Goal: Transaction & Acquisition: Subscribe to service/newsletter

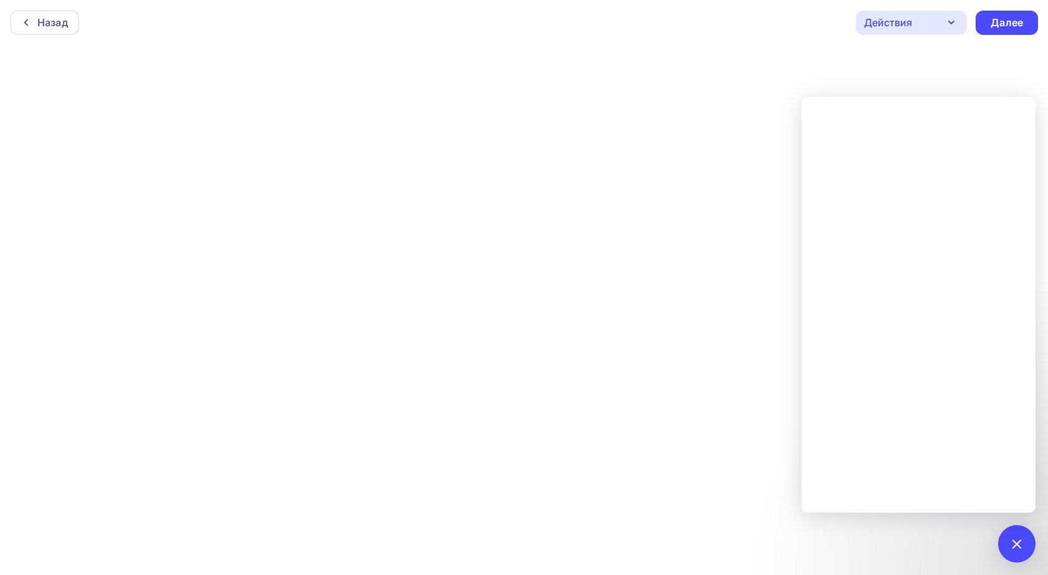
click at [1013, 534] on div "5" at bounding box center [1016, 543] width 37 height 37
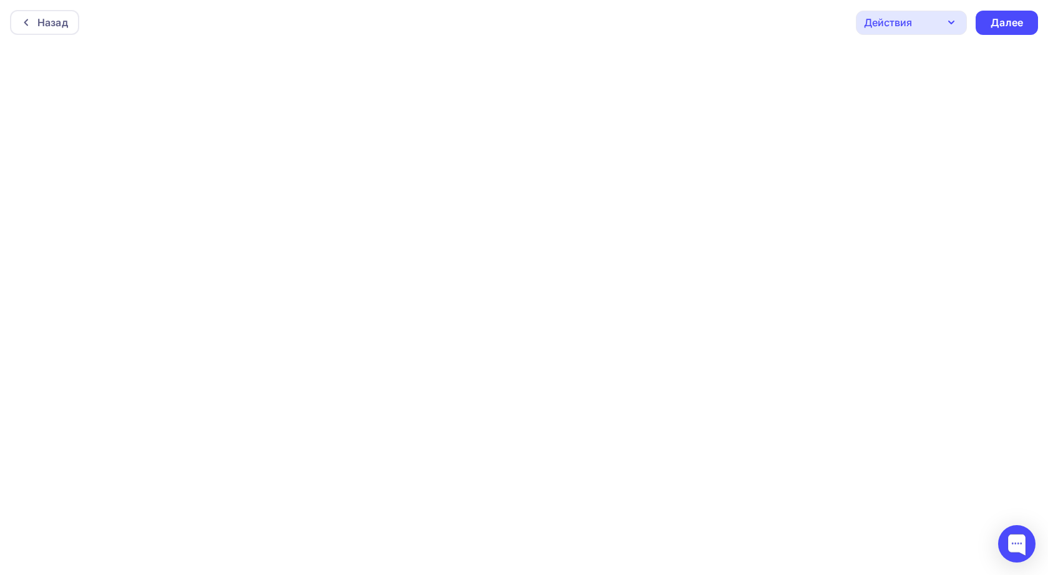
click at [955, 17] on icon "button" at bounding box center [950, 22] width 15 height 15
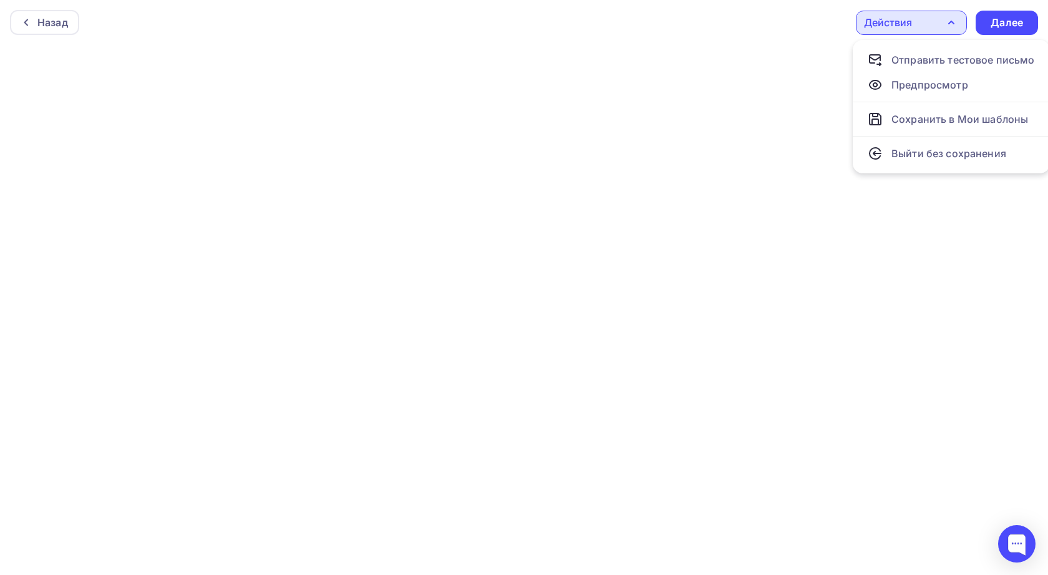
click at [955, 17] on icon "button" at bounding box center [950, 22] width 15 height 15
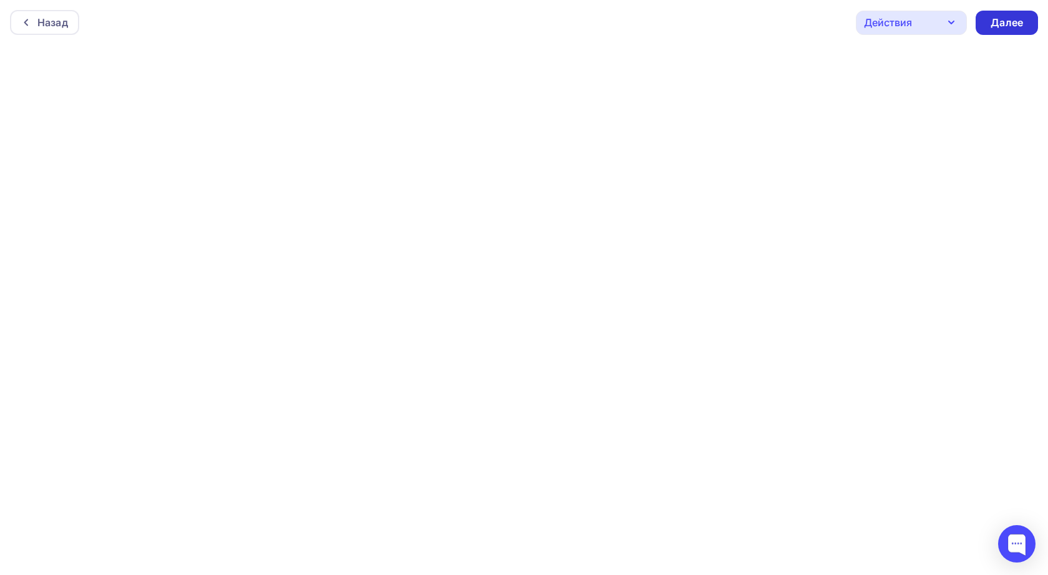
click at [1018, 22] on div "Далее" at bounding box center [1006, 23] width 32 height 14
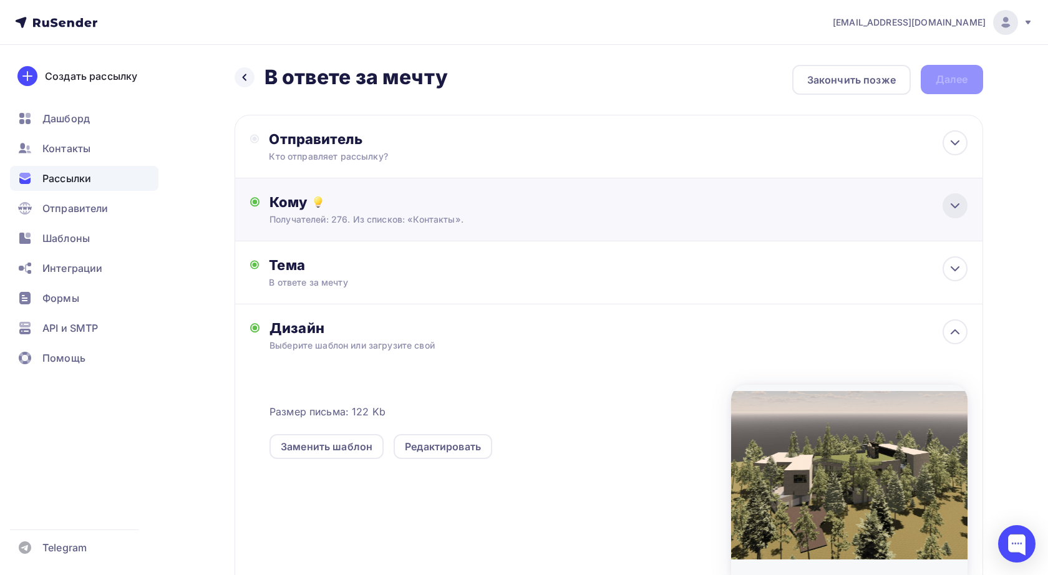
click at [957, 208] on icon at bounding box center [954, 205] width 15 height 15
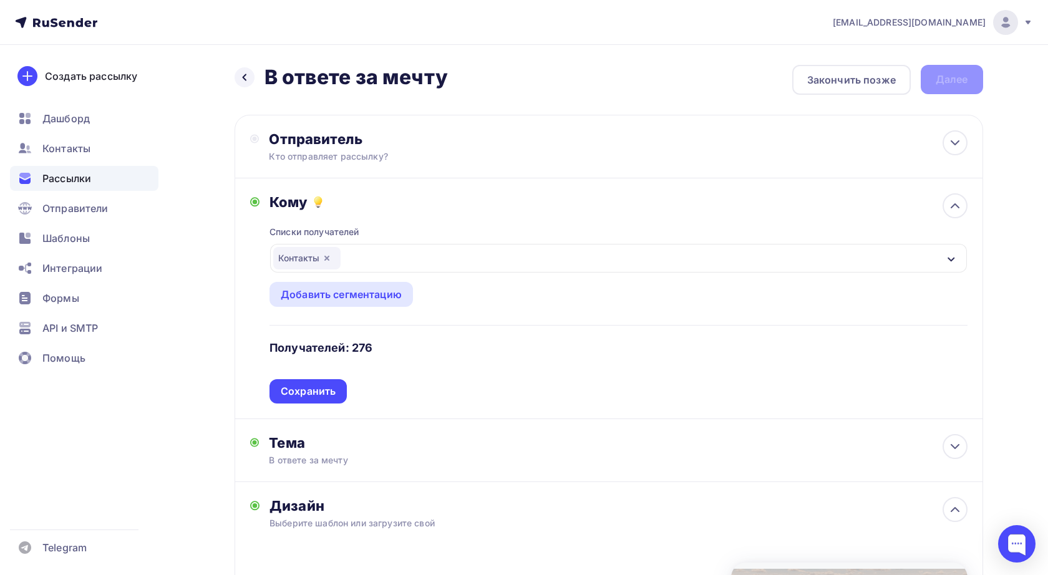
click at [329, 264] on div "Контакты" at bounding box center [306, 258] width 67 height 22
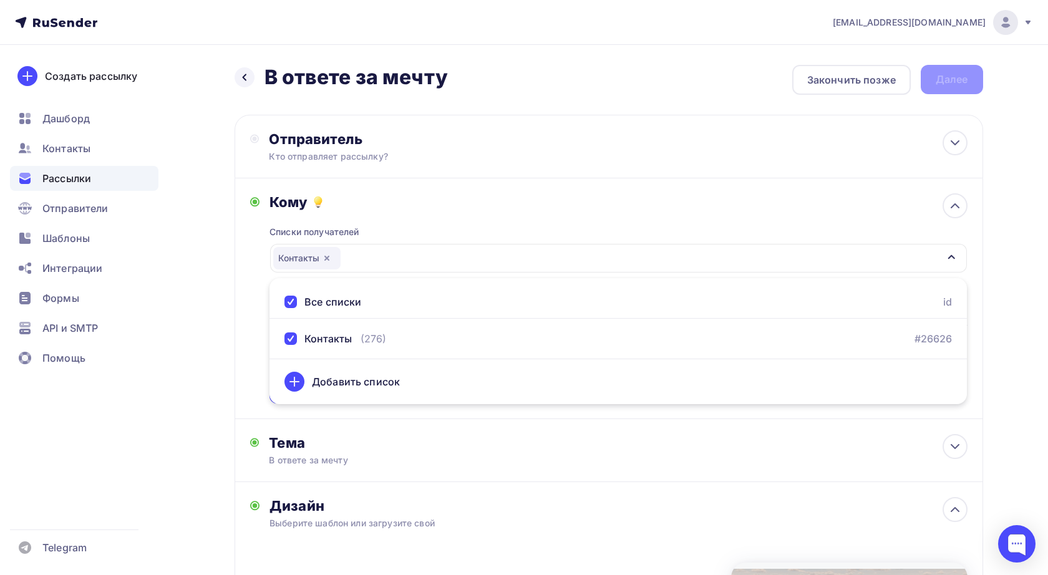
click at [330, 259] on icon "button" at bounding box center [327, 258] width 10 height 10
click at [328, 255] on div "Выберите список" at bounding box center [321, 258] width 97 height 22
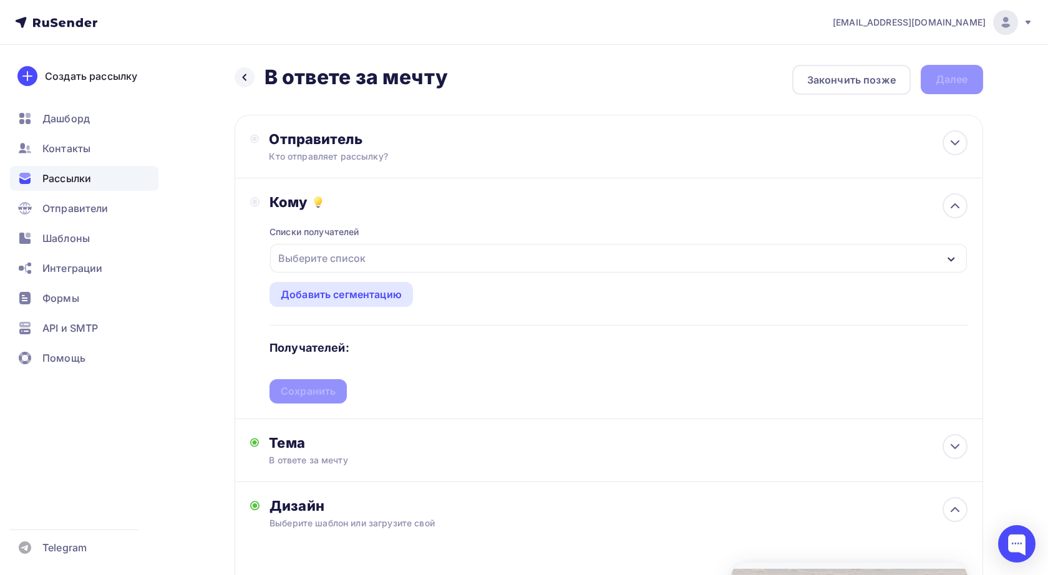
click at [316, 267] on div "Выберите список" at bounding box center [321, 258] width 97 height 22
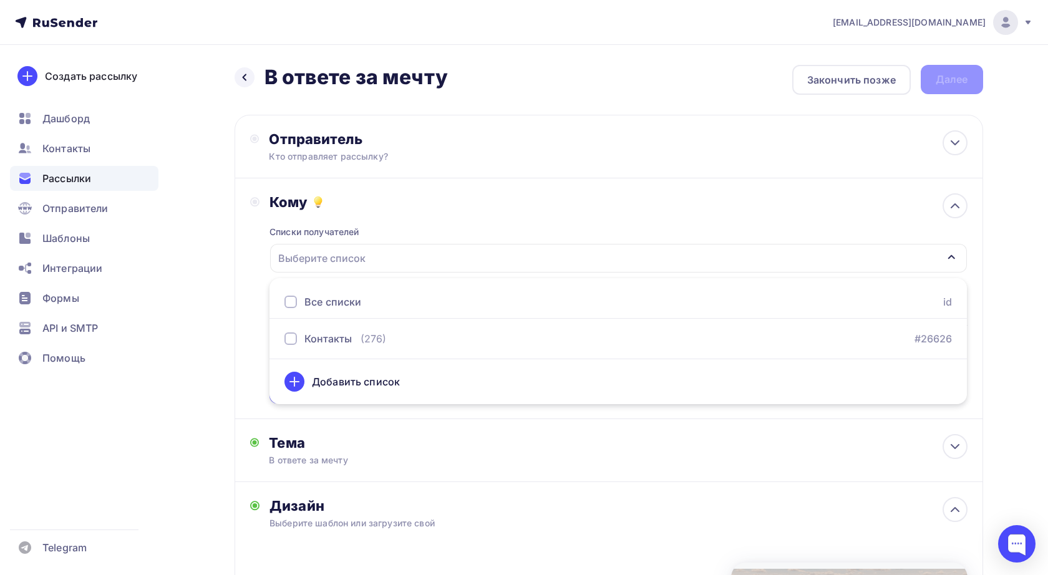
click at [294, 381] on icon at bounding box center [294, 381] width 0 height 9
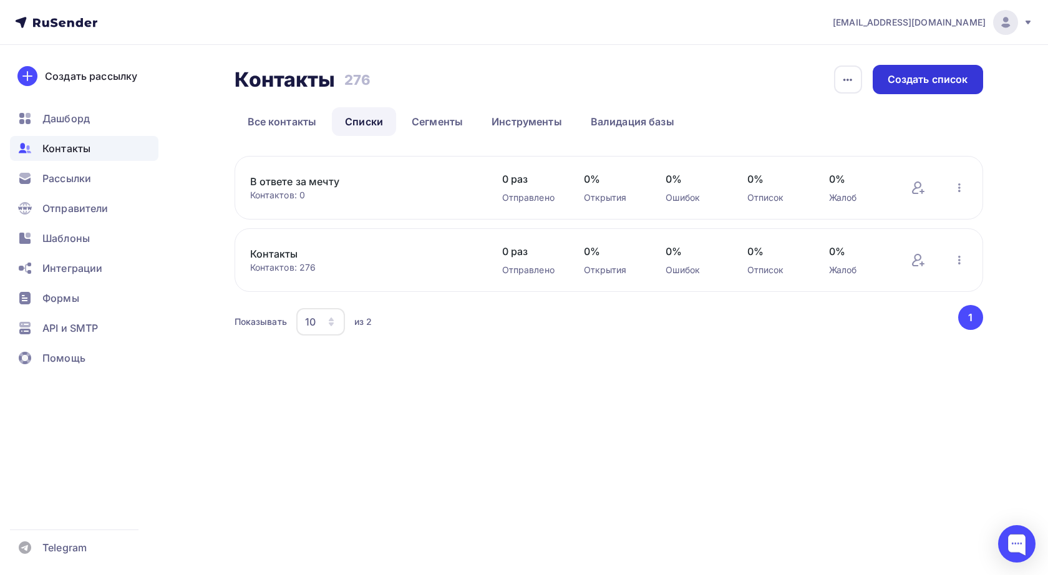
click at [920, 84] on div "Создать список" at bounding box center [927, 79] width 80 height 14
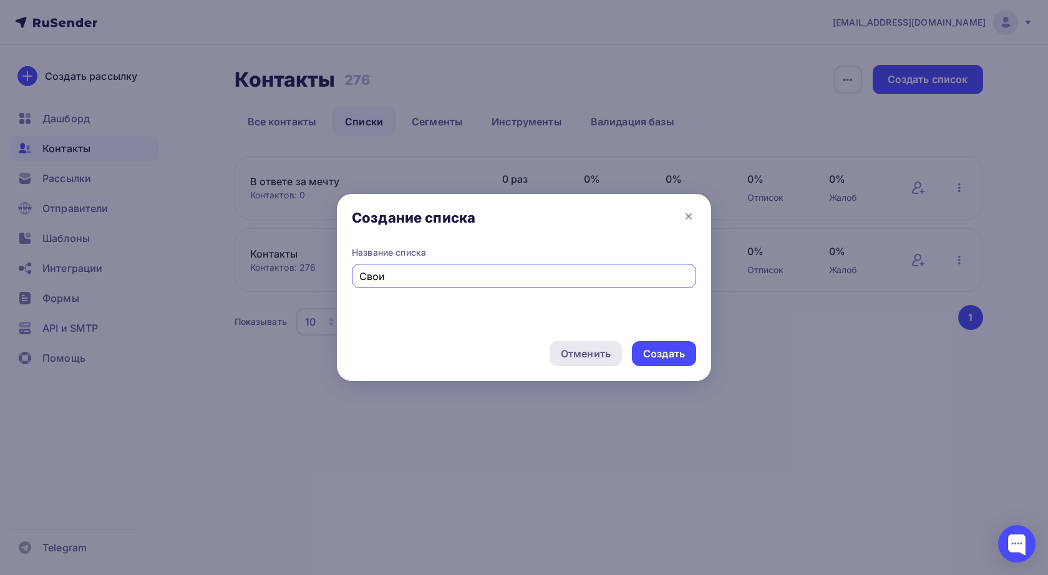
type input "Свои"
click at [673, 355] on div "Создать" at bounding box center [664, 354] width 42 height 14
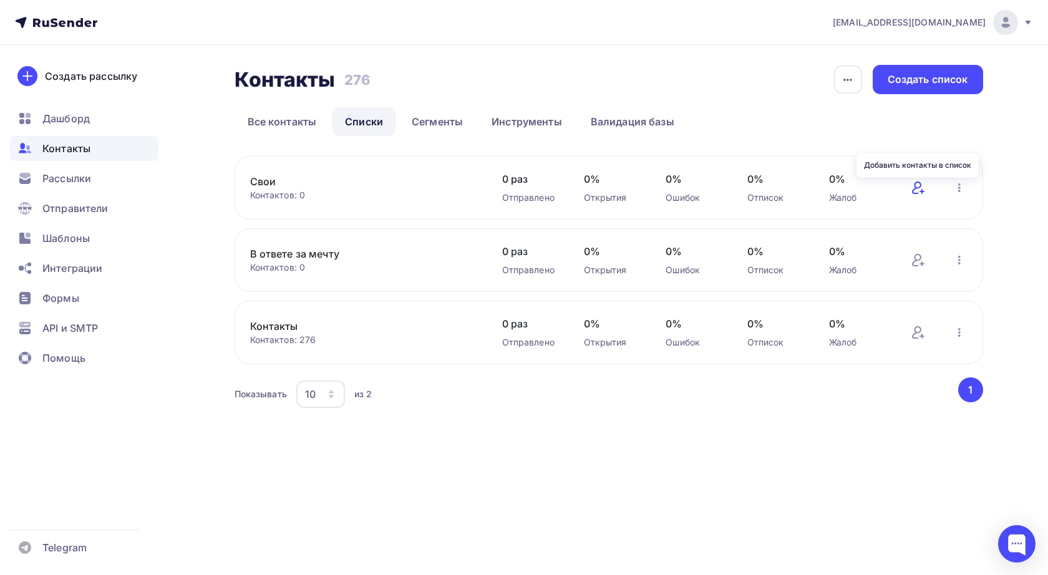
click at [915, 190] on icon at bounding box center [917, 187] width 15 height 15
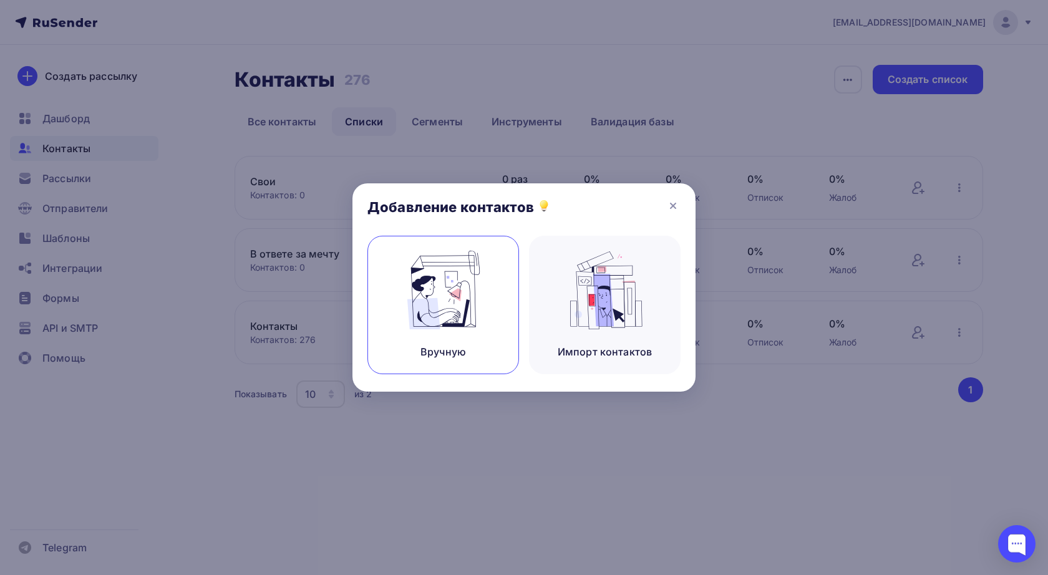
click at [467, 312] on img at bounding box center [444, 290] width 84 height 79
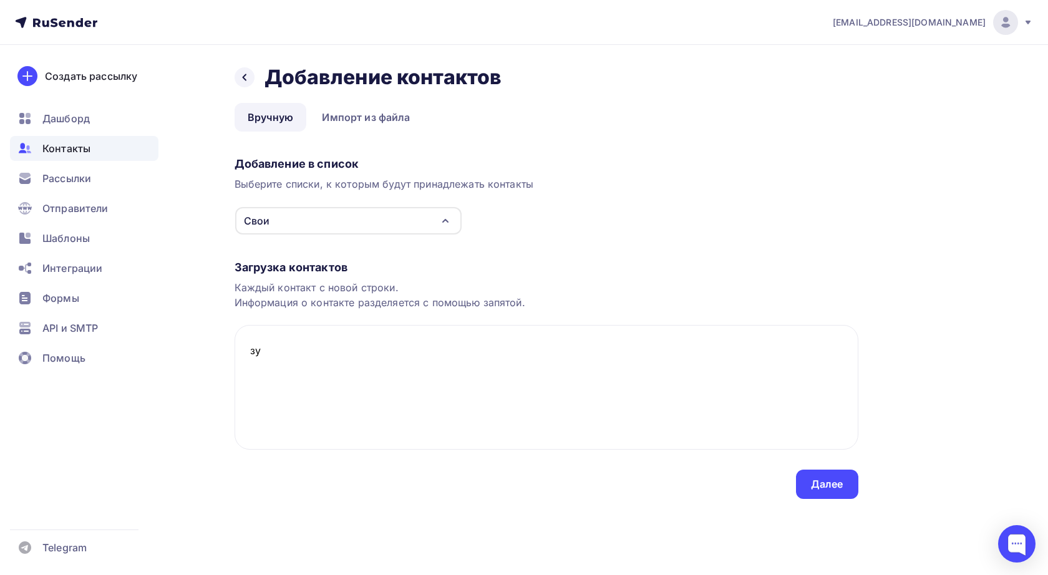
type textarea "з"
type textarea "petemic@yandex.ru"
click at [812, 490] on div "Далее" at bounding box center [827, 484] width 32 height 14
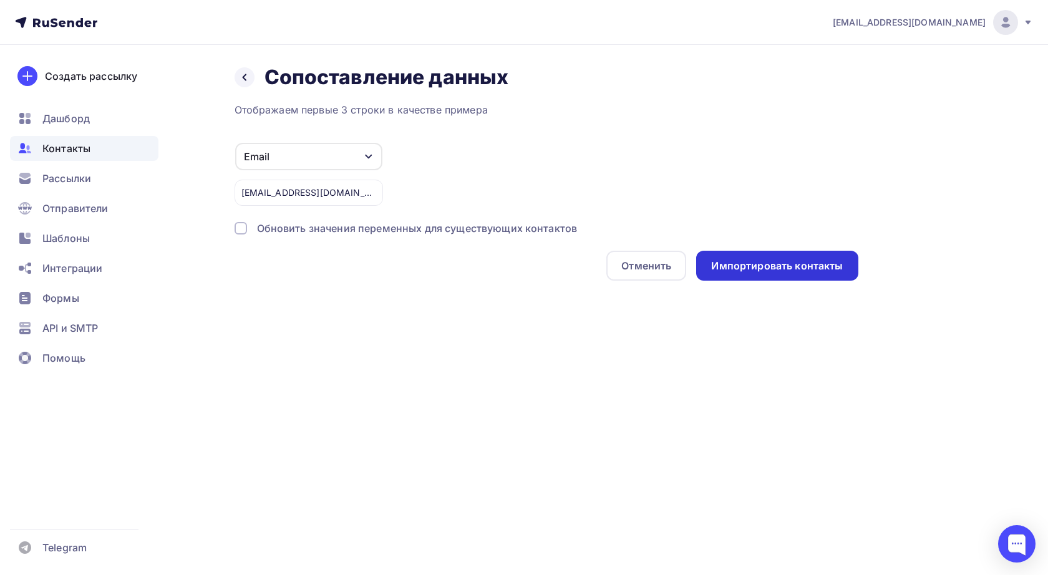
click at [756, 272] on div "Импортировать контакты" at bounding box center [777, 266] width 132 height 14
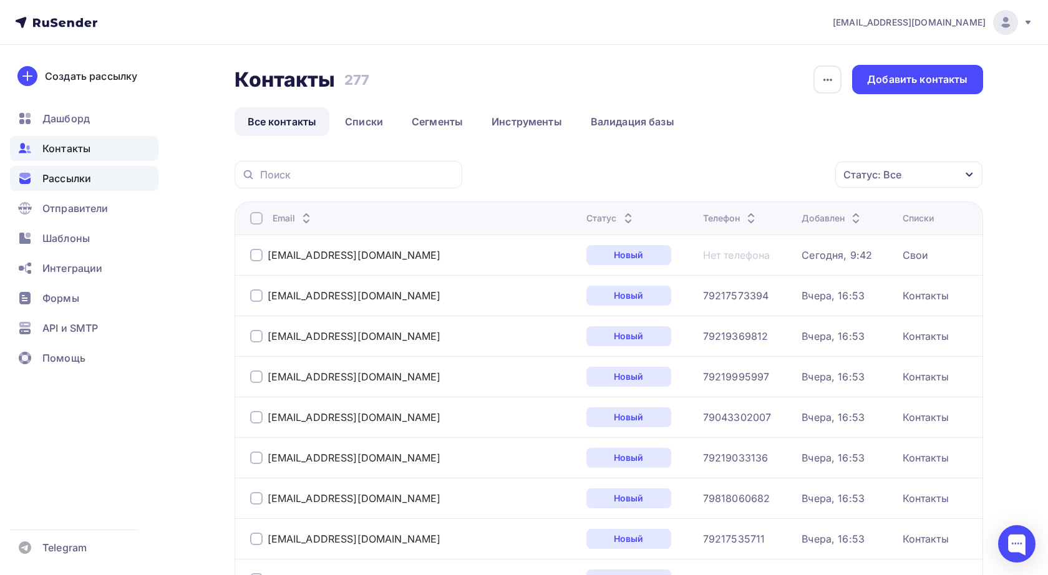
click at [66, 175] on span "Рассылки" at bounding box center [66, 178] width 49 height 15
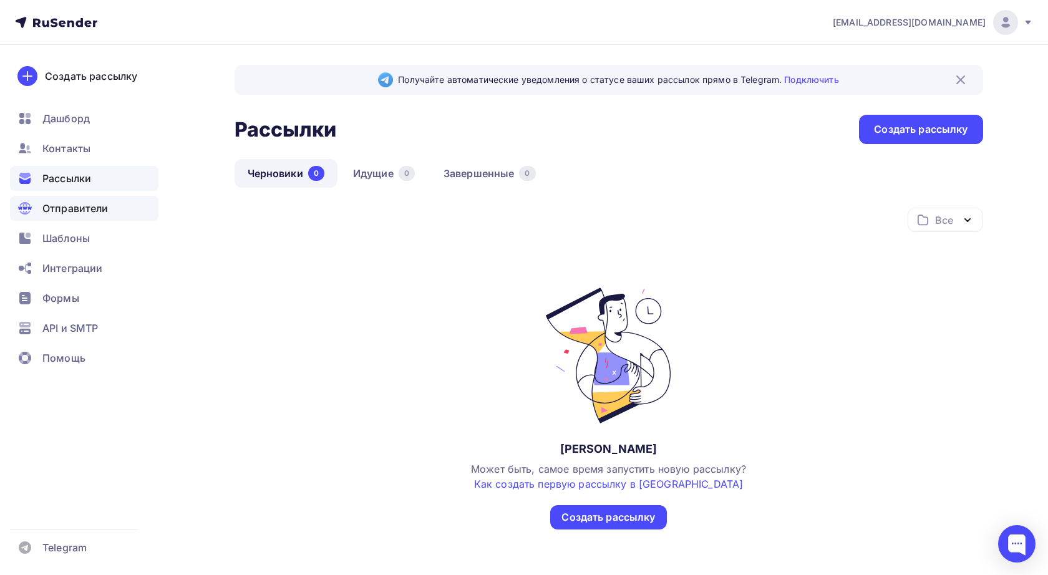
click at [67, 210] on span "Отправители" at bounding box center [75, 208] width 66 height 15
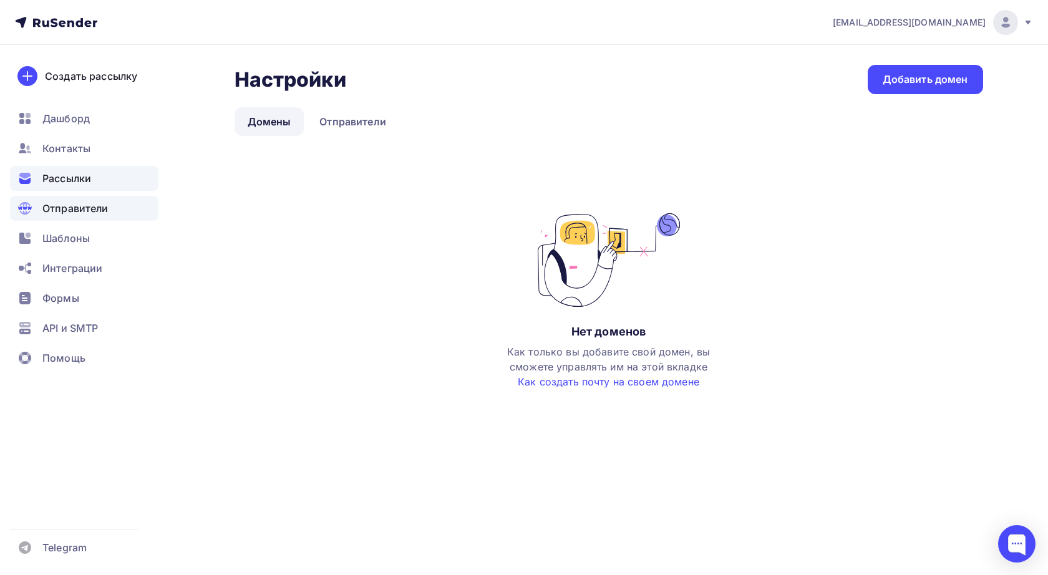
click at [69, 186] on div "Рассылки" at bounding box center [84, 178] width 148 height 25
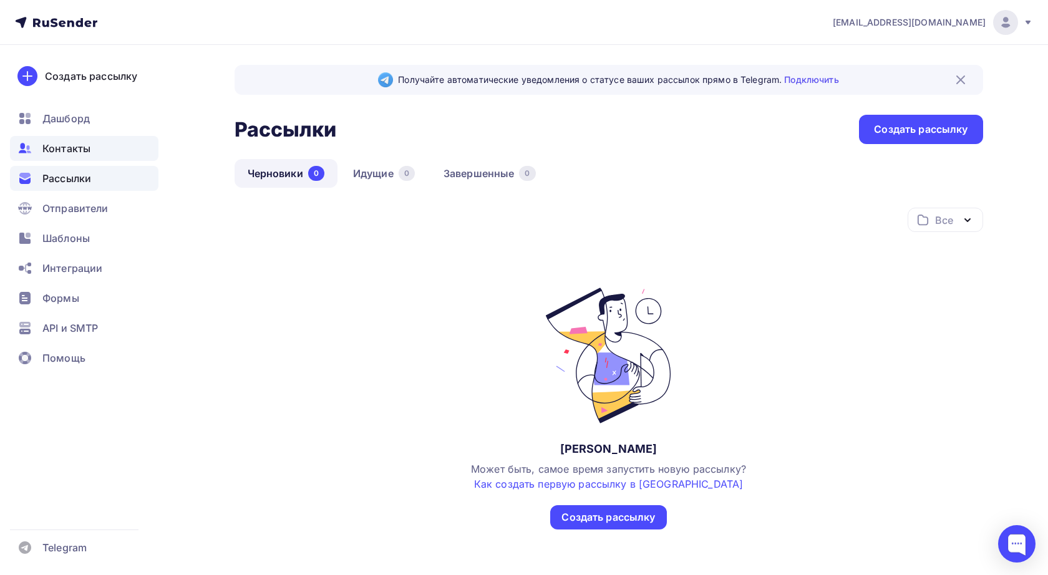
click at [69, 156] on div "Контакты" at bounding box center [84, 148] width 148 height 25
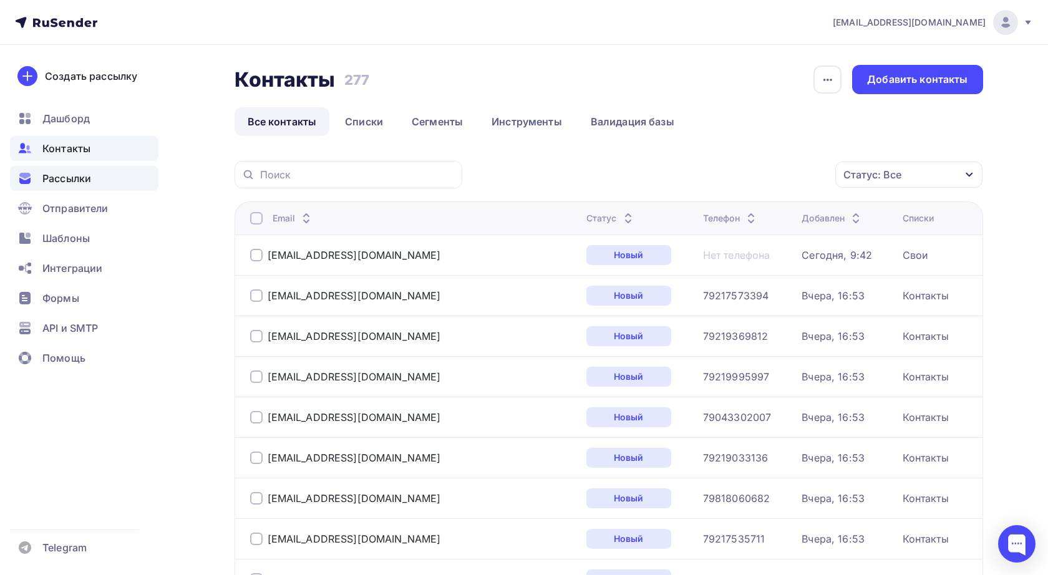
click at [77, 173] on span "Рассылки" at bounding box center [66, 178] width 49 height 15
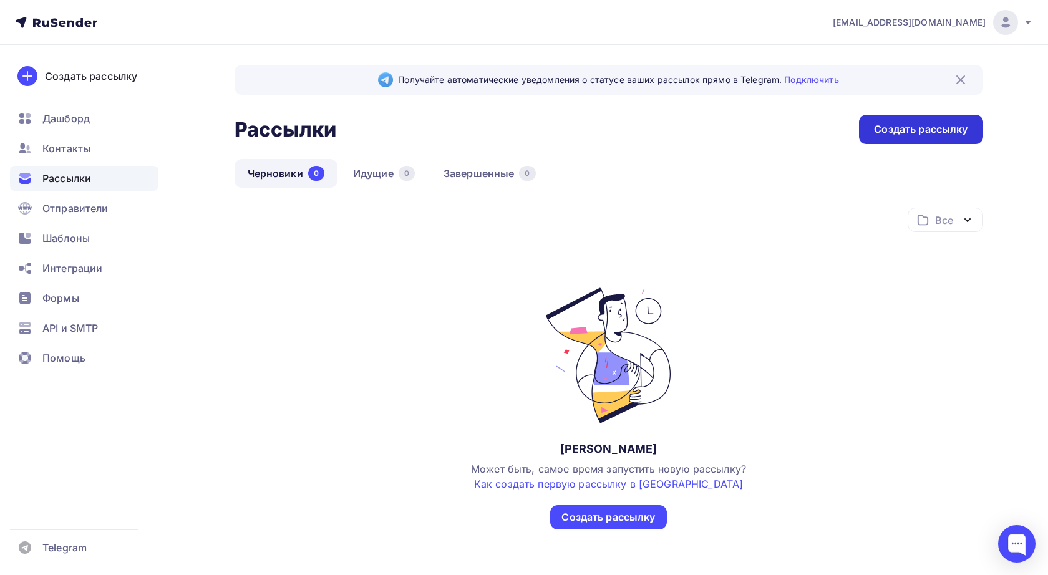
click at [907, 132] on div "Создать рассылку" at bounding box center [921, 129] width 94 height 14
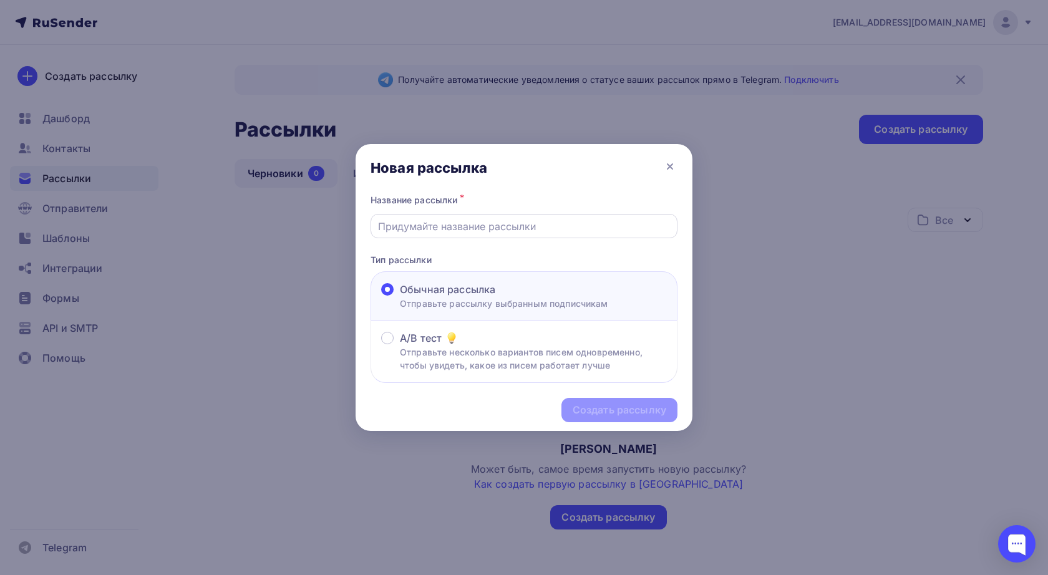
click at [539, 227] on input "text" at bounding box center [524, 226] width 292 height 15
type input "N"
type input "Тест"
click at [605, 407] on div "Создать рассылку" at bounding box center [619, 410] width 94 height 14
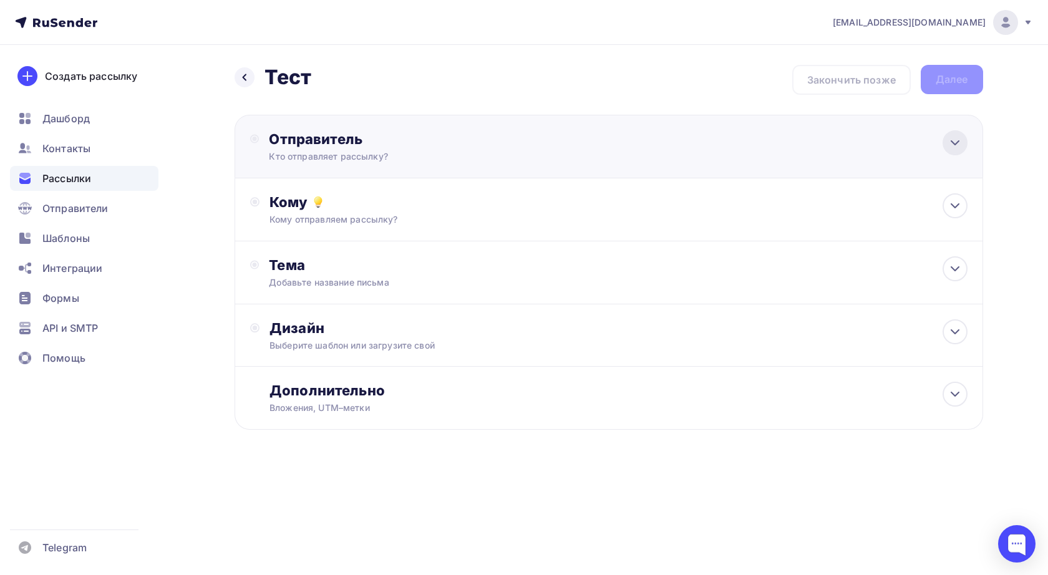
click at [957, 148] on icon at bounding box center [954, 142] width 15 height 15
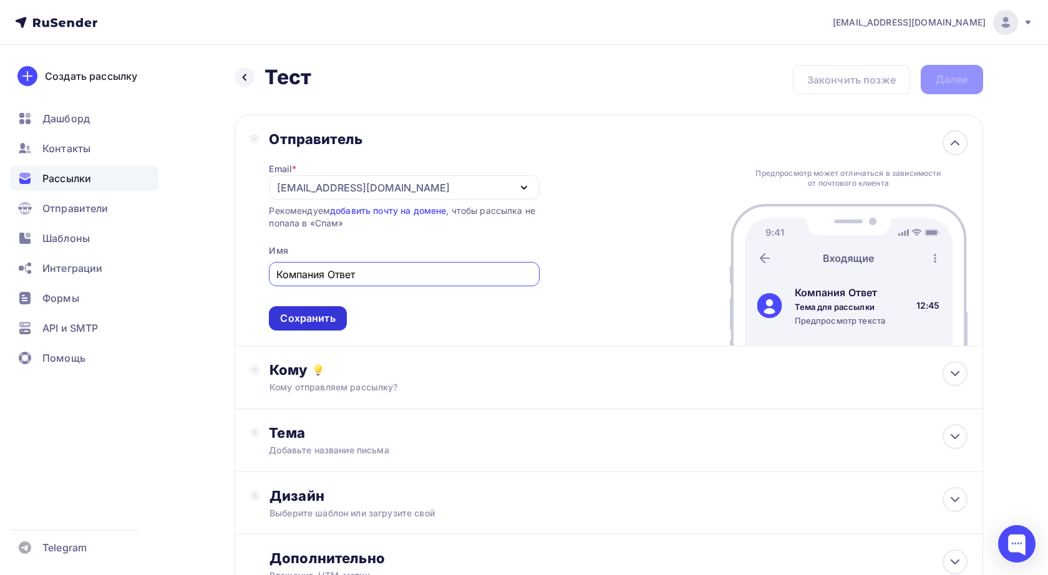
type input "Компания Ответ"
click at [307, 317] on div "Сохранить" at bounding box center [307, 318] width 55 height 14
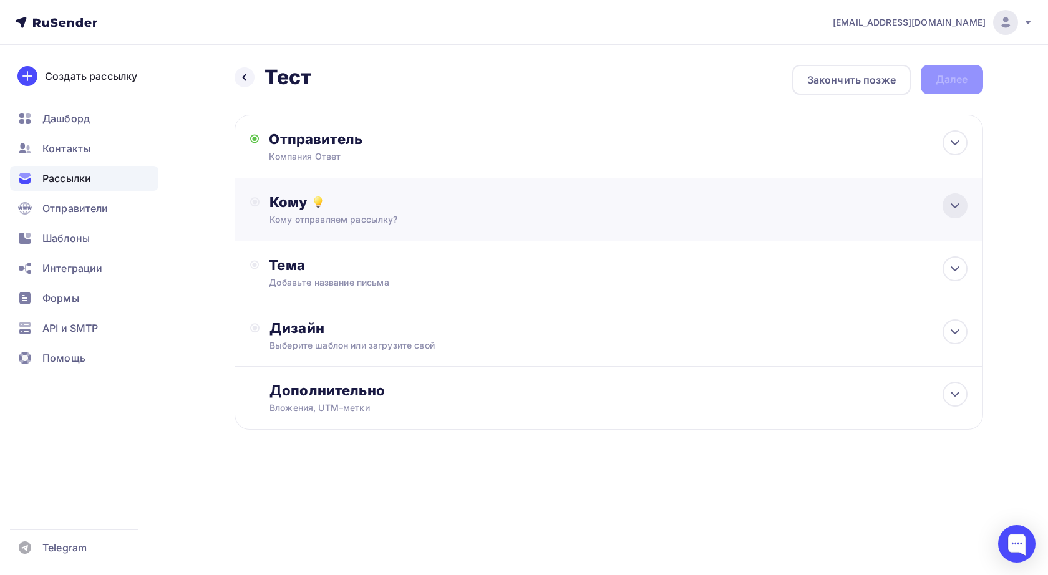
click at [952, 205] on icon at bounding box center [954, 205] width 15 height 15
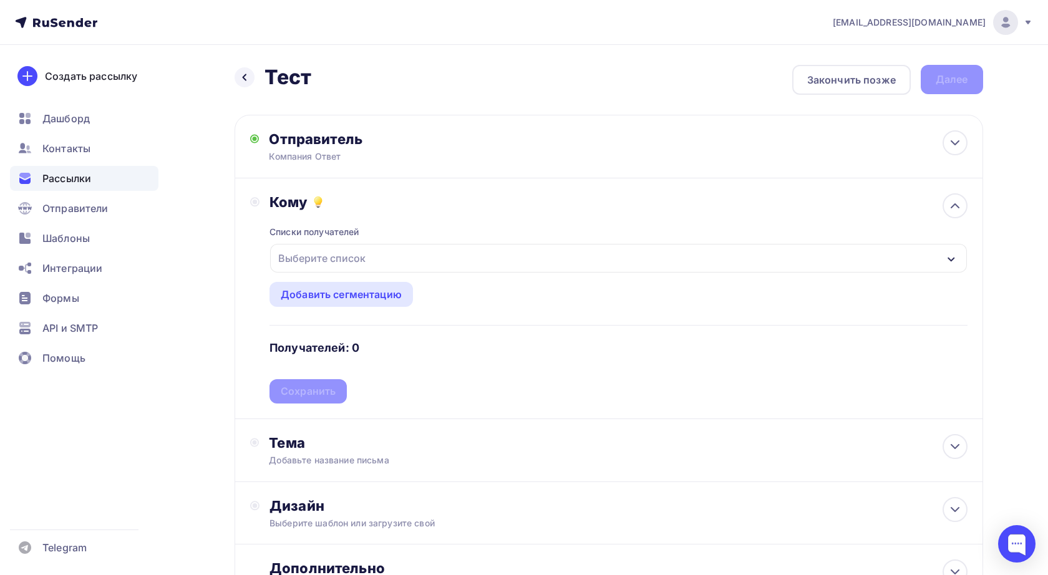
click at [579, 254] on div "Выберите список" at bounding box center [618, 258] width 696 height 29
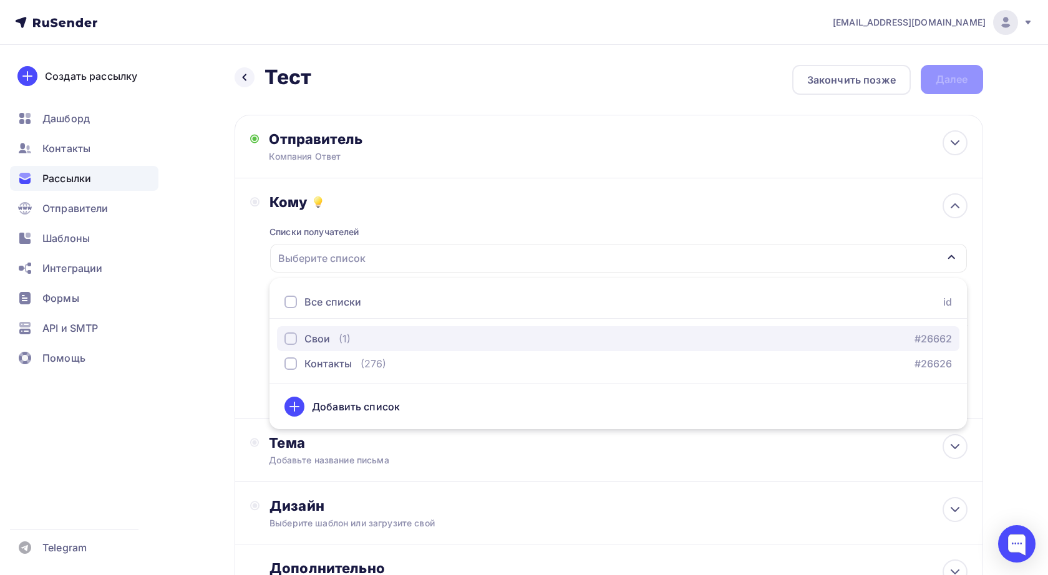
click at [289, 339] on div "button" at bounding box center [290, 338] width 12 height 12
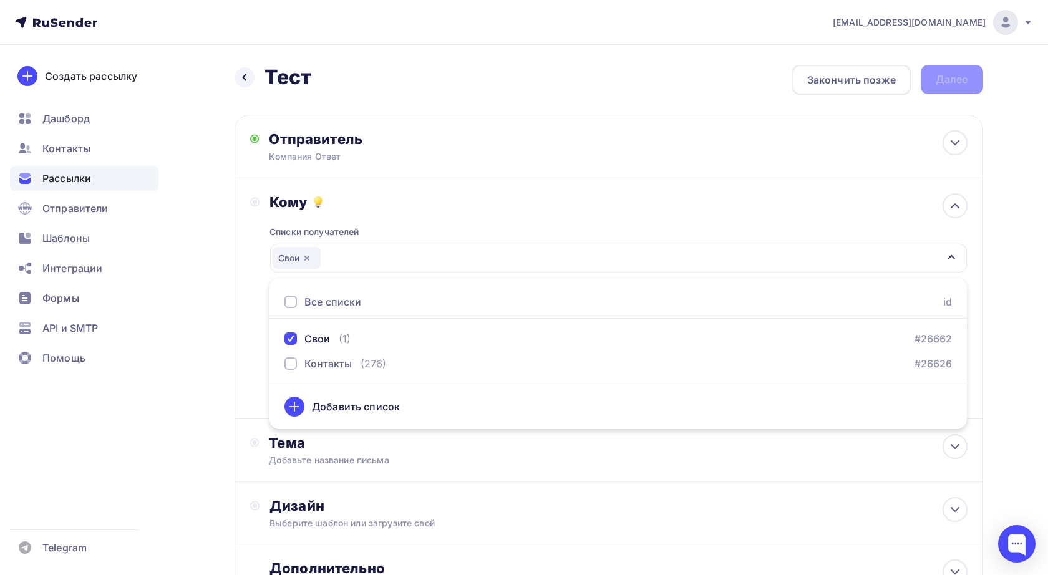
click at [212, 340] on div "Назад Тест Тест Закончить позже Далее Отправитель Компания Ответ Email * admin@…" at bounding box center [524, 366] width 1022 height 643
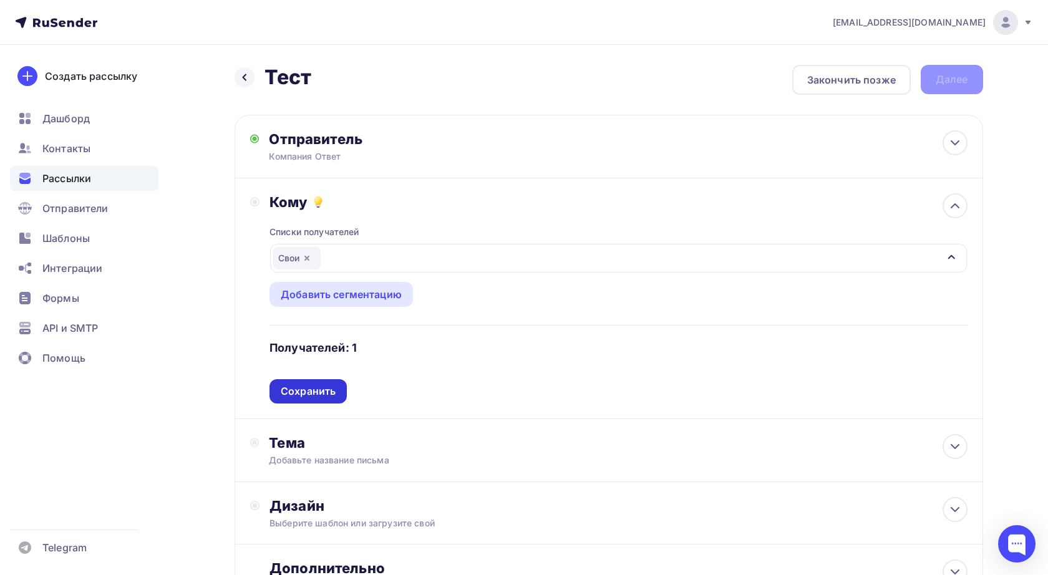
click at [305, 396] on div "Сохранить" at bounding box center [308, 391] width 55 height 14
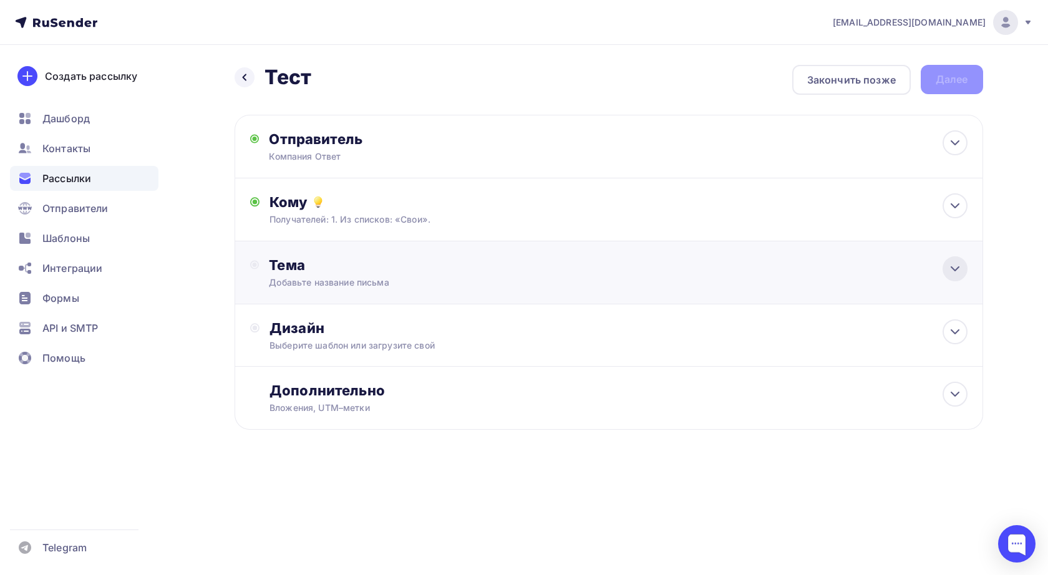
click at [957, 268] on icon at bounding box center [954, 268] width 15 height 15
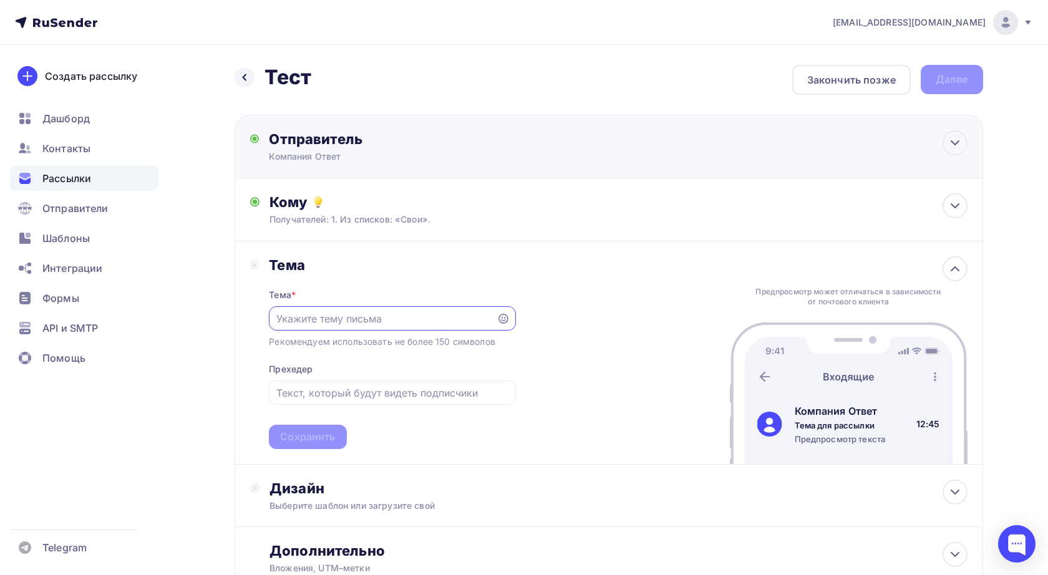
paste input "В ответе за мечту"
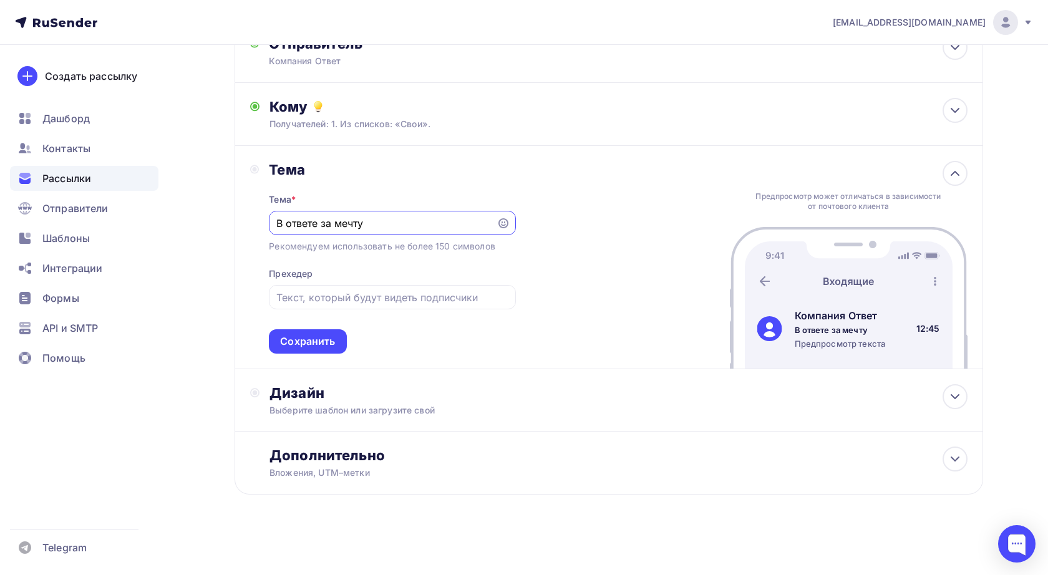
scroll to position [99, 0]
type input "В ответе за мечту"
click at [306, 344] on div "Сохранить" at bounding box center [307, 341] width 55 height 14
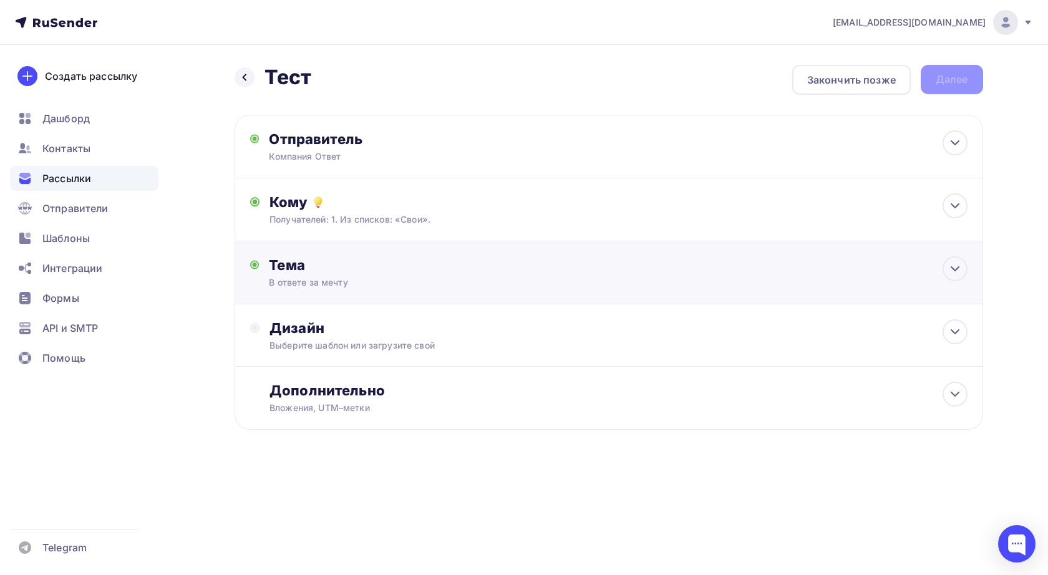
scroll to position [0, 0]
click at [960, 334] on icon at bounding box center [954, 331] width 15 height 15
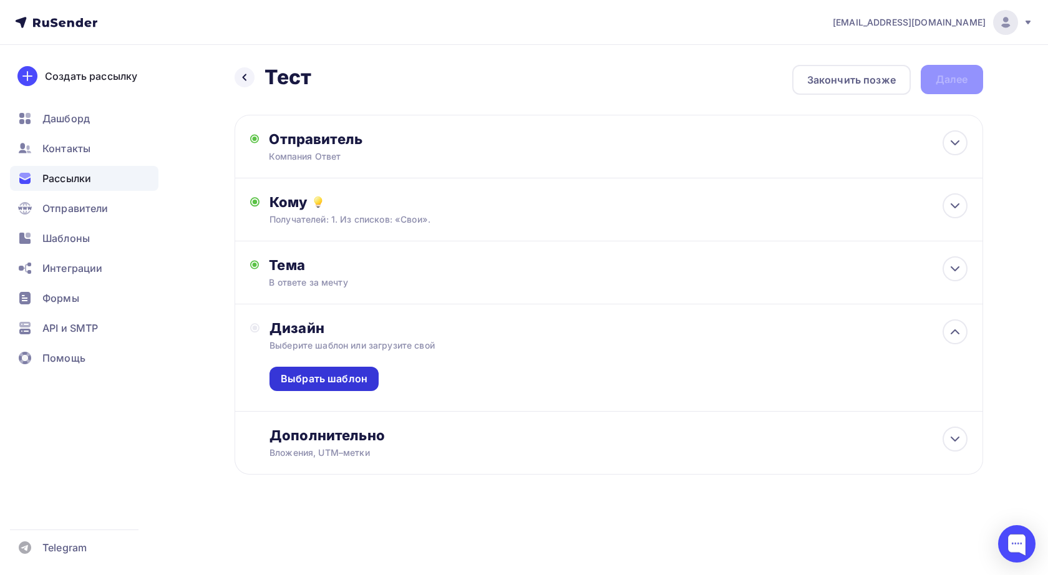
click at [358, 380] on div "Выбрать шаблон" at bounding box center [324, 379] width 87 height 14
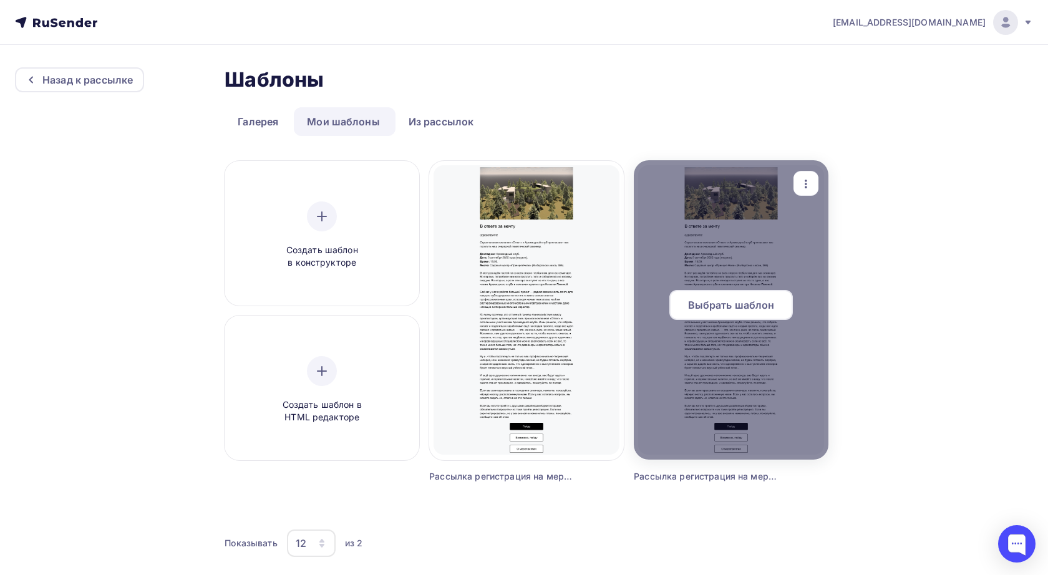
click at [738, 349] on div at bounding box center [731, 309] width 195 height 299
click at [737, 299] on span "Выбрать шаблон" at bounding box center [731, 304] width 87 height 15
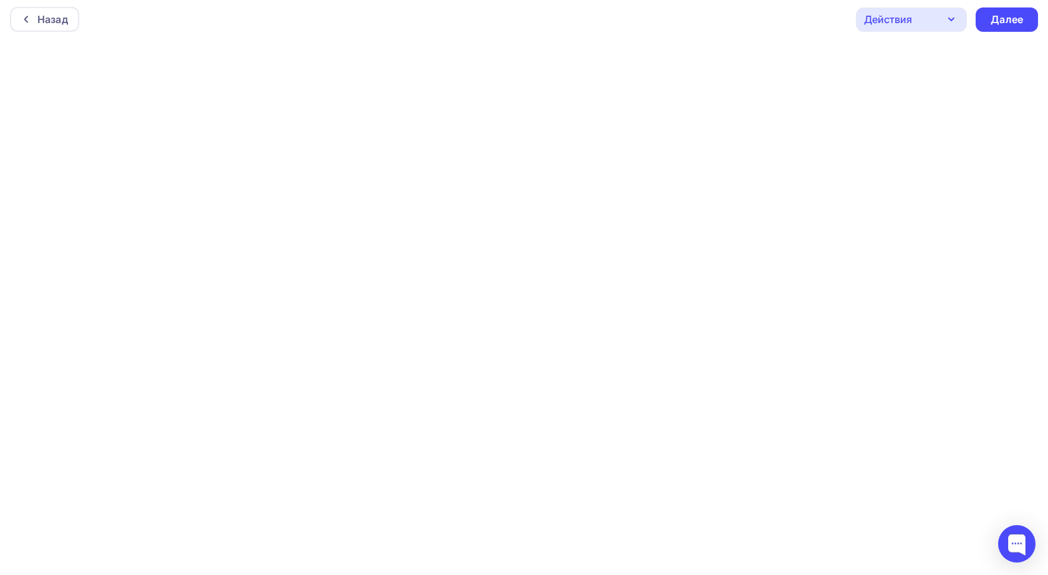
scroll to position [3, 0]
click at [1015, 24] on div "Далее" at bounding box center [1006, 19] width 32 height 14
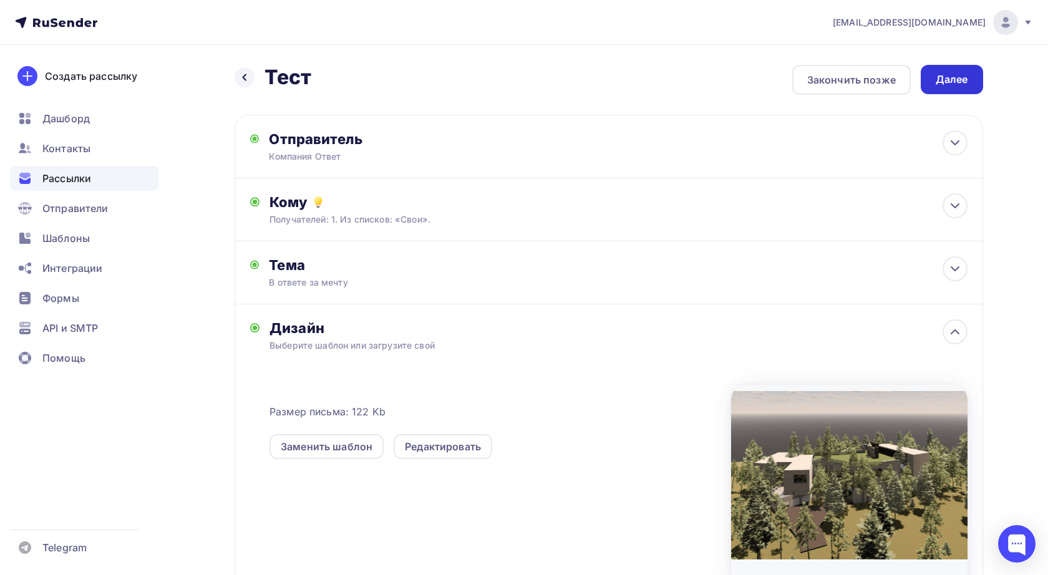
click at [958, 84] on div "Далее" at bounding box center [951, 79] width 32 height 14
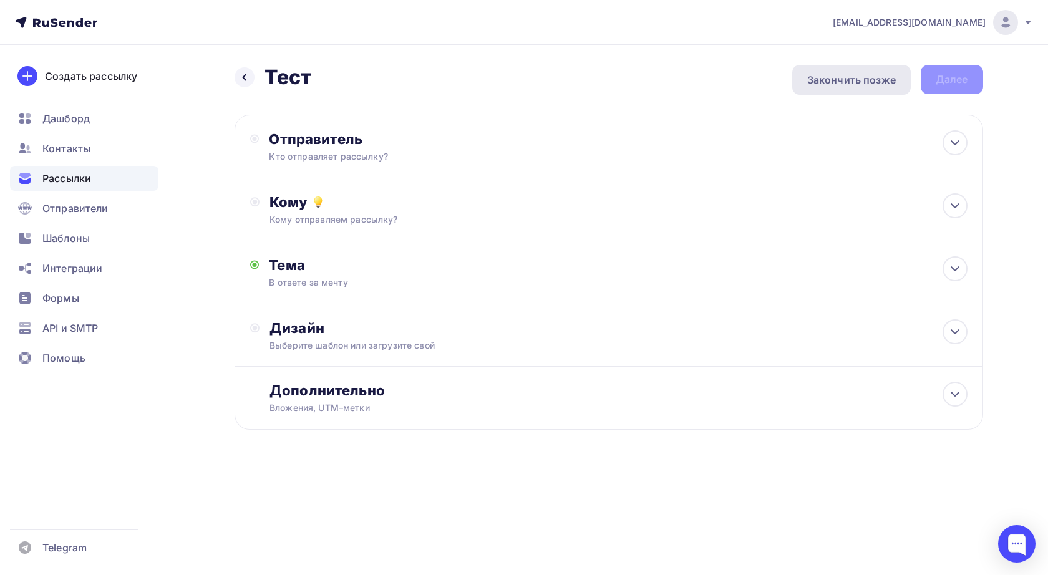
click at [848, 81] on div "Закончить позже" at bounding box center [851, 79] width 89 height 15
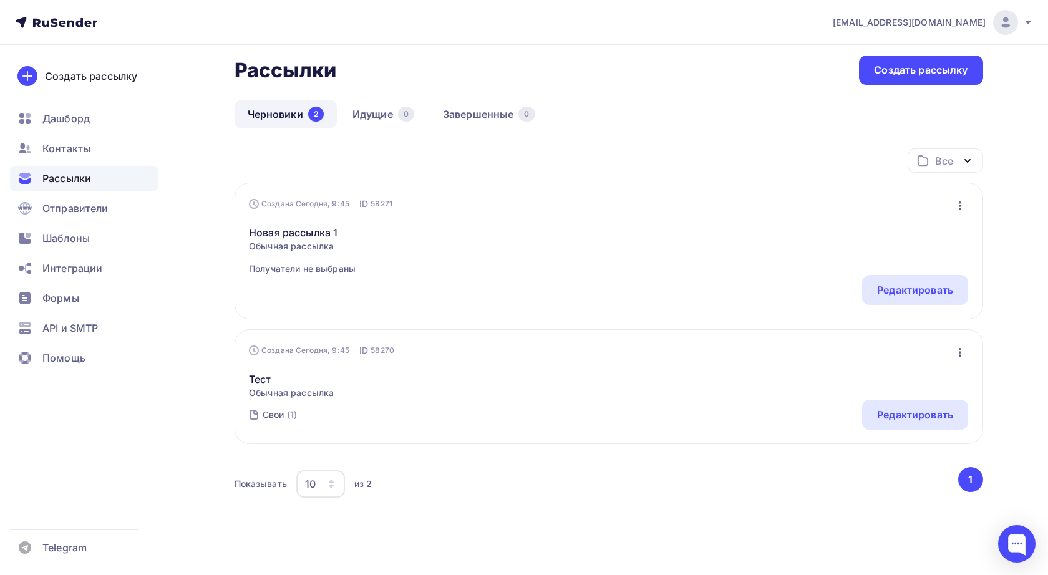
scroll to position [64, 0]
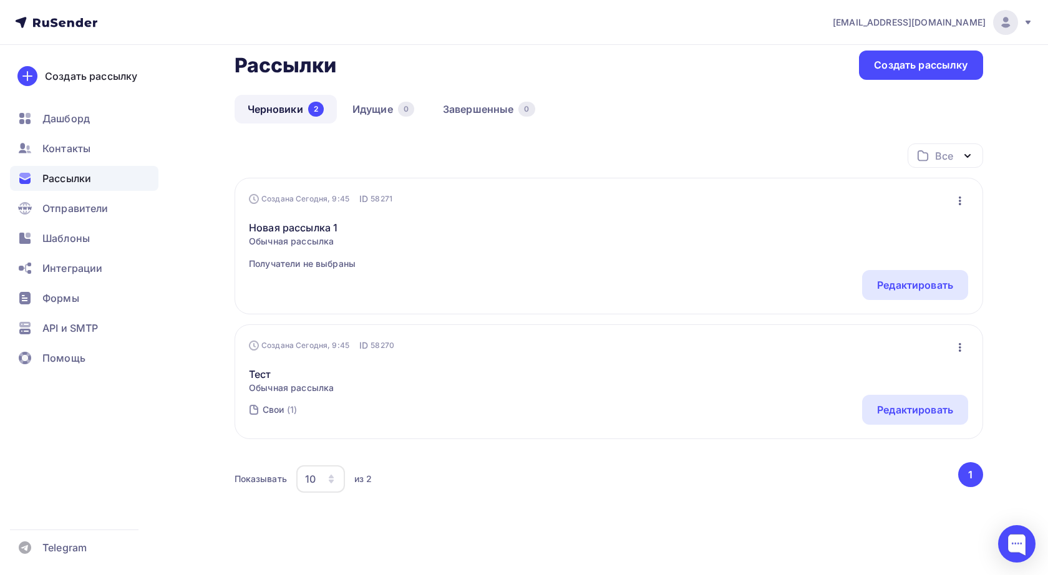
click at [960, 348] on icon "button" at bounding box center [959, 347] width 2 height 9
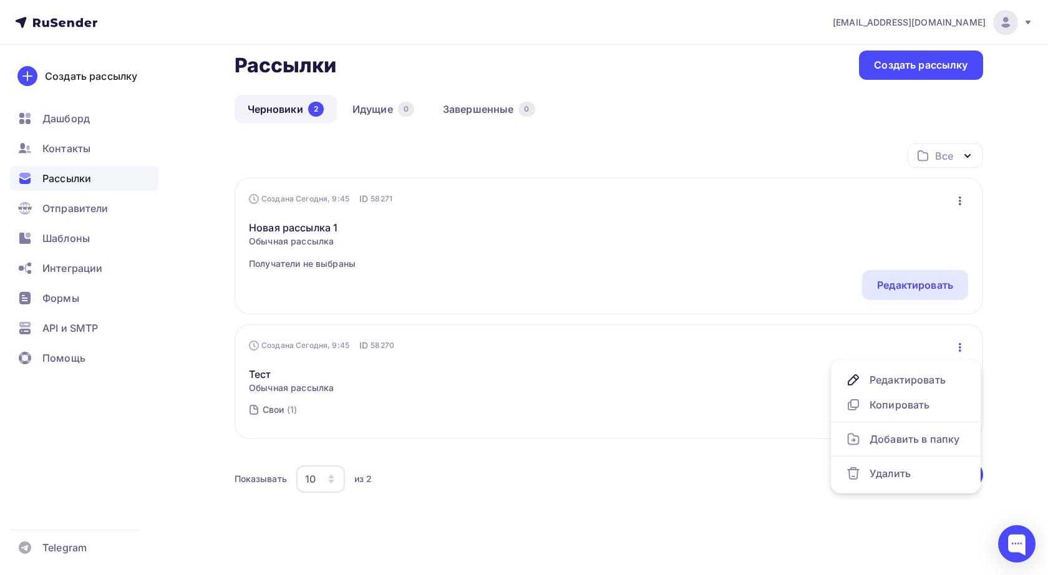
click at [589, 391] on div "Тест Обычная рассылка Редактировать Копировать Добавить в папку Удалить" at bounding box center [608, 373] width 719 height 42
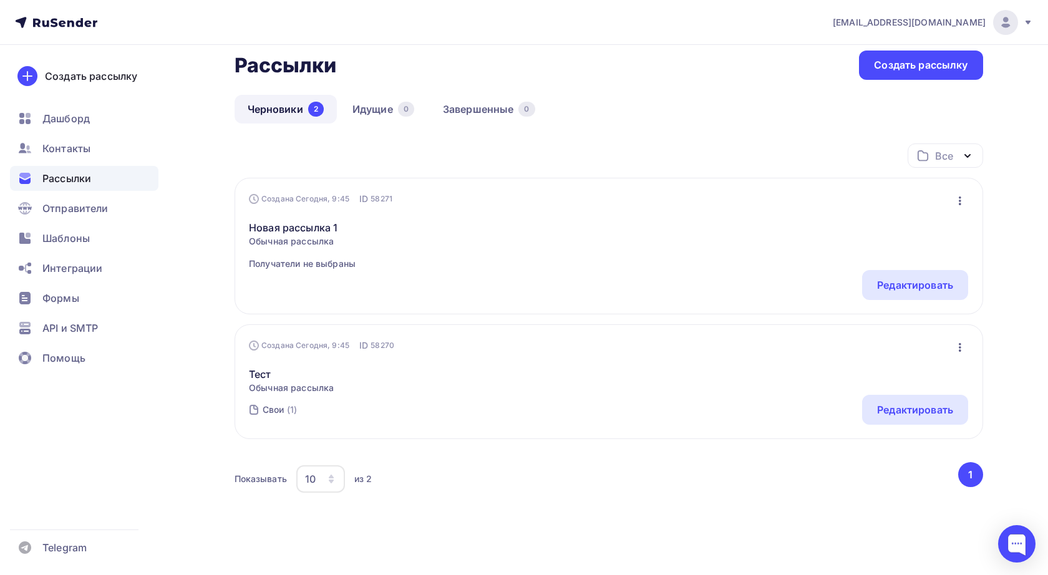
click at [488, 370] on div "Тест Обычная рассылка Редактировать Копировать Добавить в папку Удалить" at bounding box center [608, 373] width 719 height 42
click at [953, 350] on icon "button" at bounding box center [959, 347] width 15 height 15
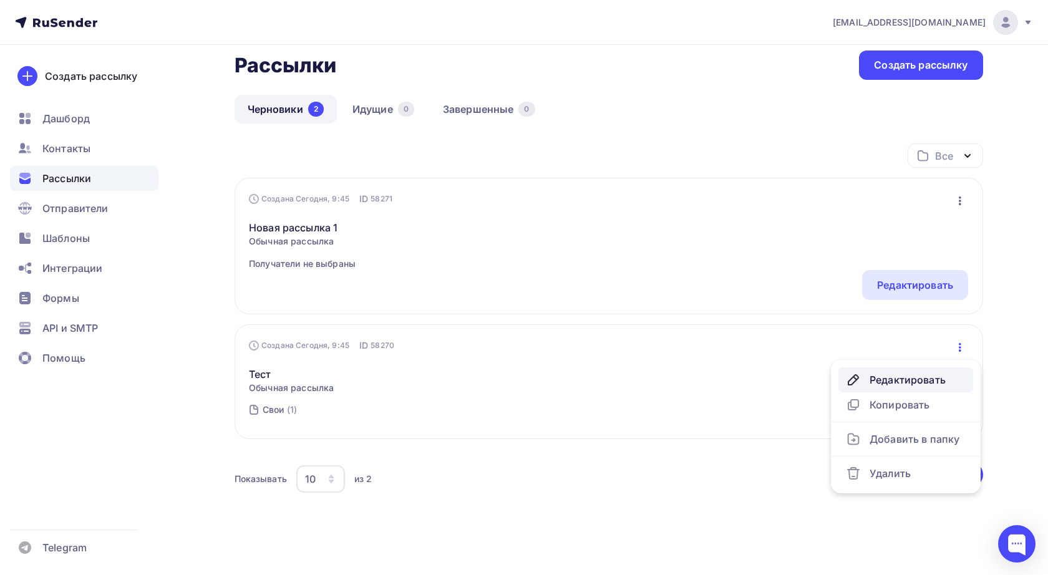
click at [876, 377] on div "Редактировать" at bounding box center [906, 379] width 120 height 15
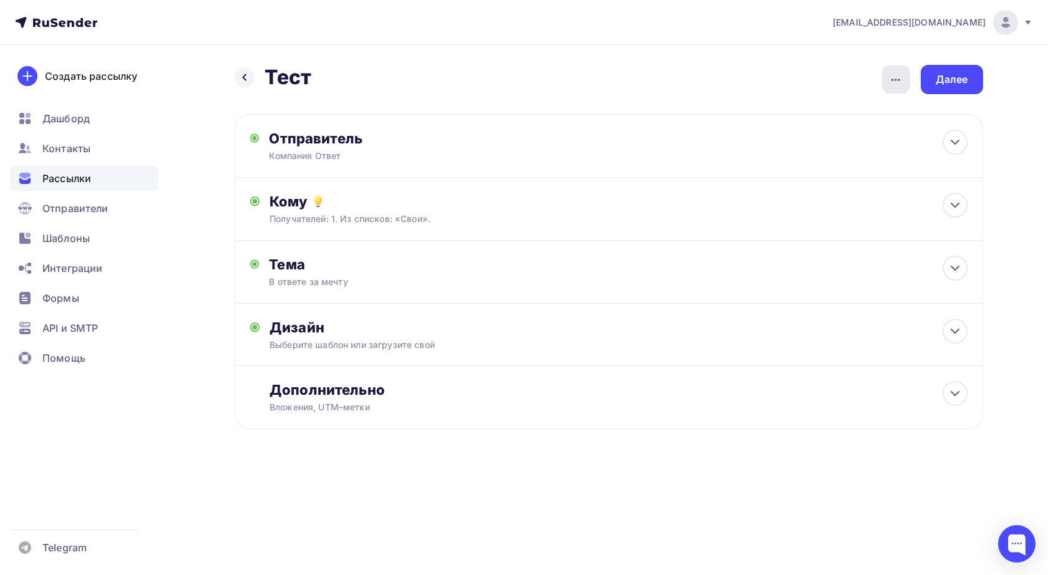
click at [891, 83] on icon "button" at bounding box center [895, 79] width 15 height 15
click at [828, 83] on div "Назад Тест Тест Закончить позже Переименовать рассылку Удалить Далее" at bounding box center [608, 79] width 748 height 29
click at [955, 87] on div "Далее" at bounding box center [951, 79] width 62 height 29
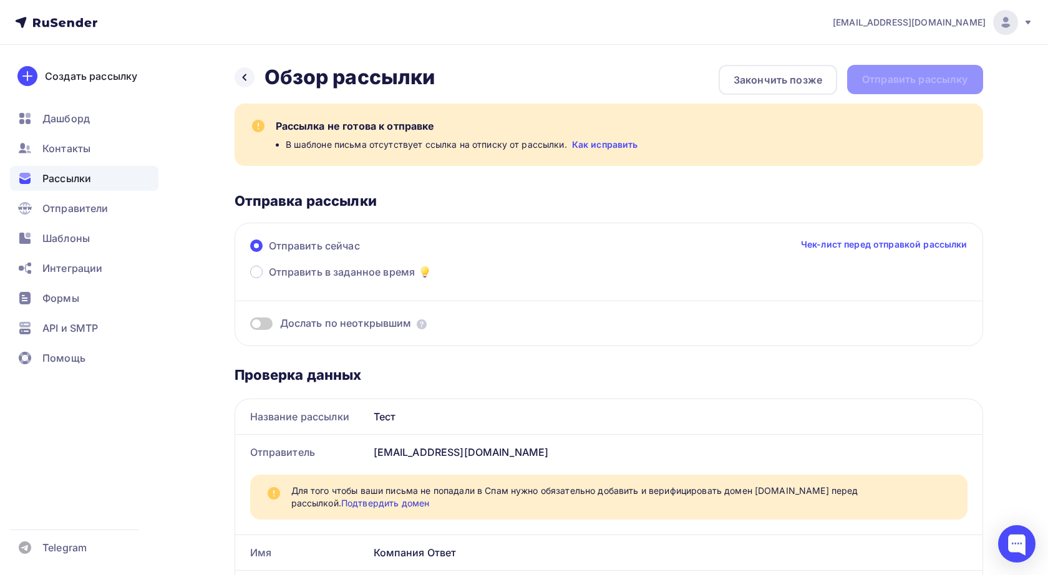
click at [589, 145] on link "Как исправить" at bounding box center [605, 144] width 66 height 12
click at [764, 80] on div "Закончить позже" at bounding box center [777, 79] width 89 height 15
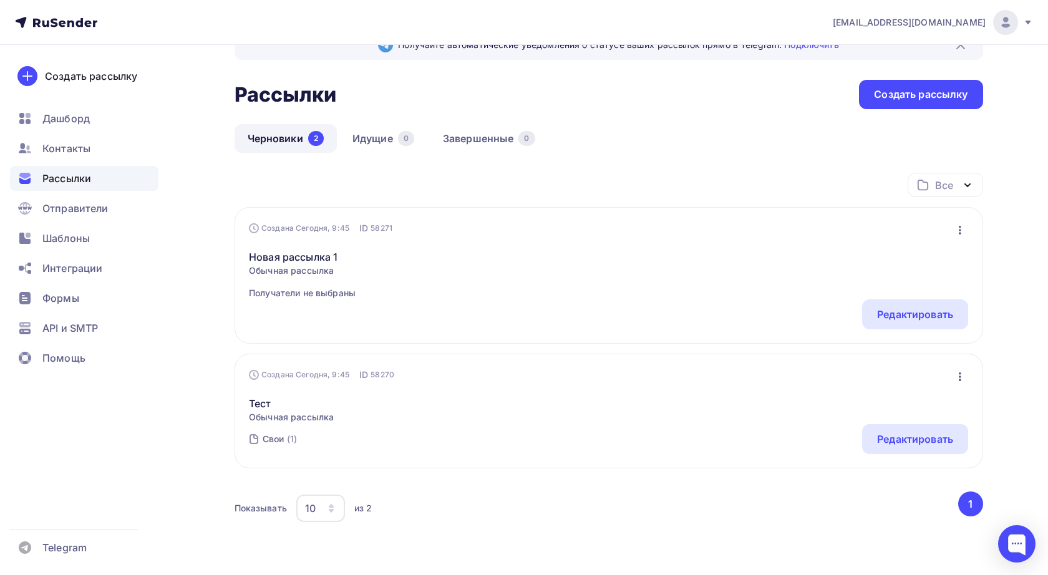
scroll to position [57, 0]
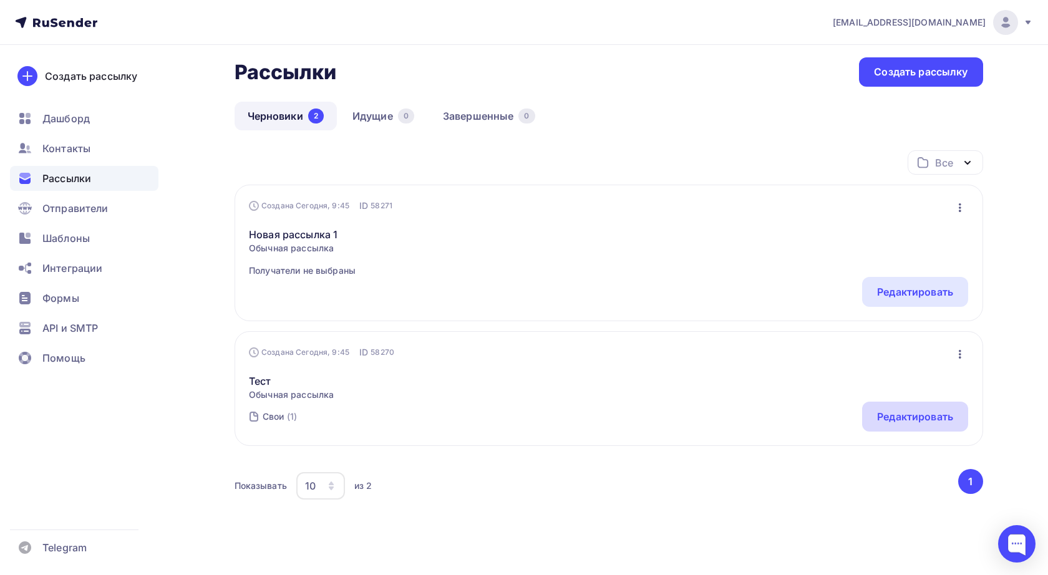
click at [899, 421] on div "Редактировать" at bounding box center [915, 416] width 76 height 15
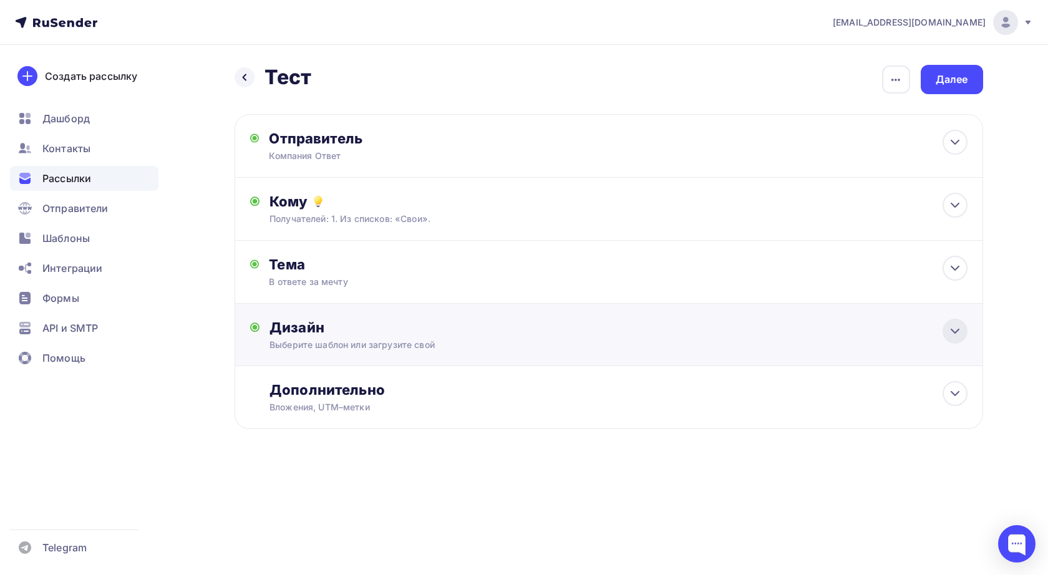
click at [962, 332] on div at bounding box center [954, 331] width 25 height 25
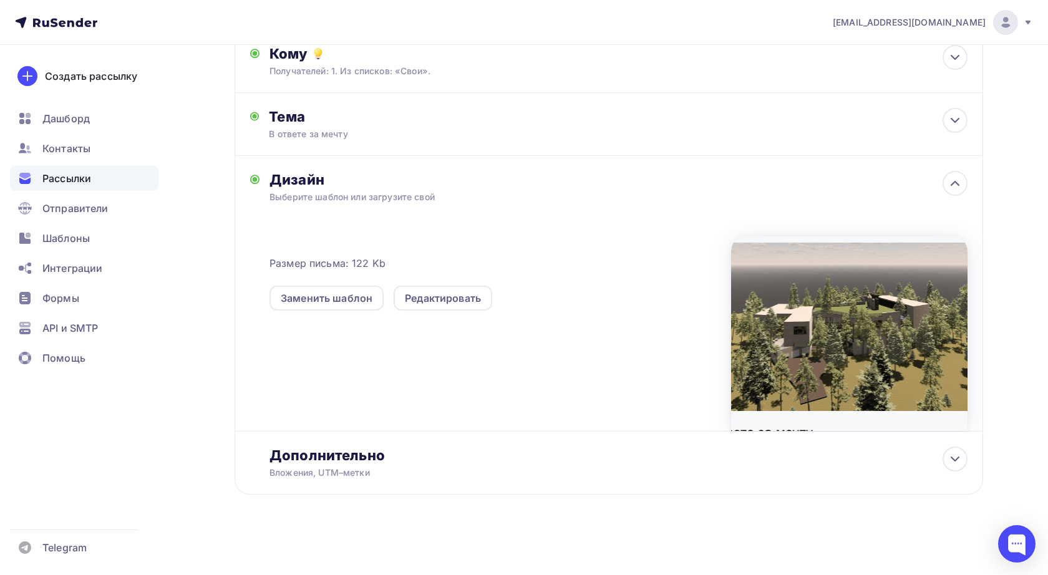
scroll to position [150, 0]
click at [450, 293] on div "Редактировать" at bounding box center [443, 298] width 76 height 15
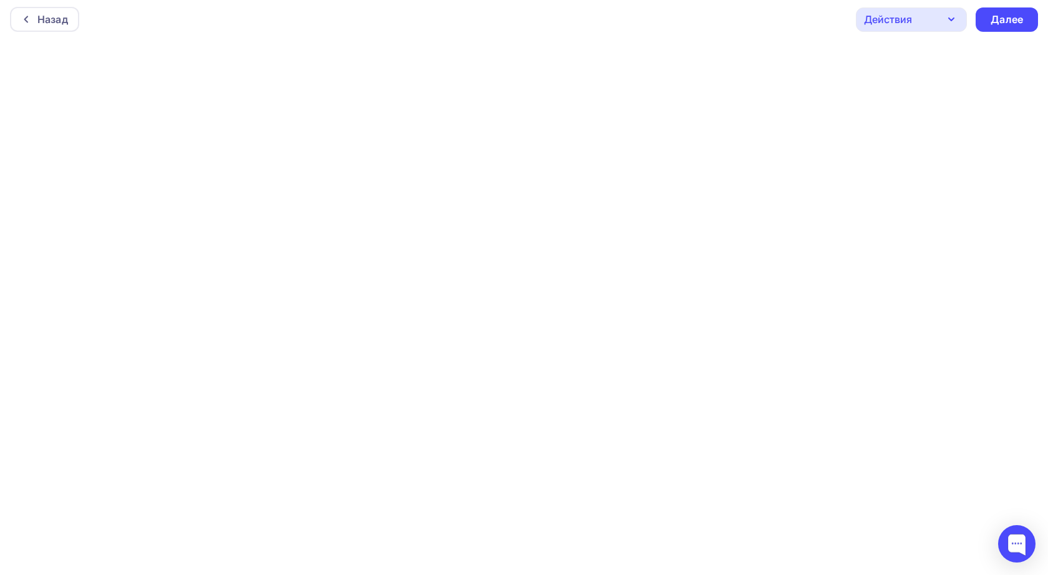
scroll to position [3, 0]
click at [1013, 19] on div "Далее" at bounding box center [1006, 19] width 32 height 14
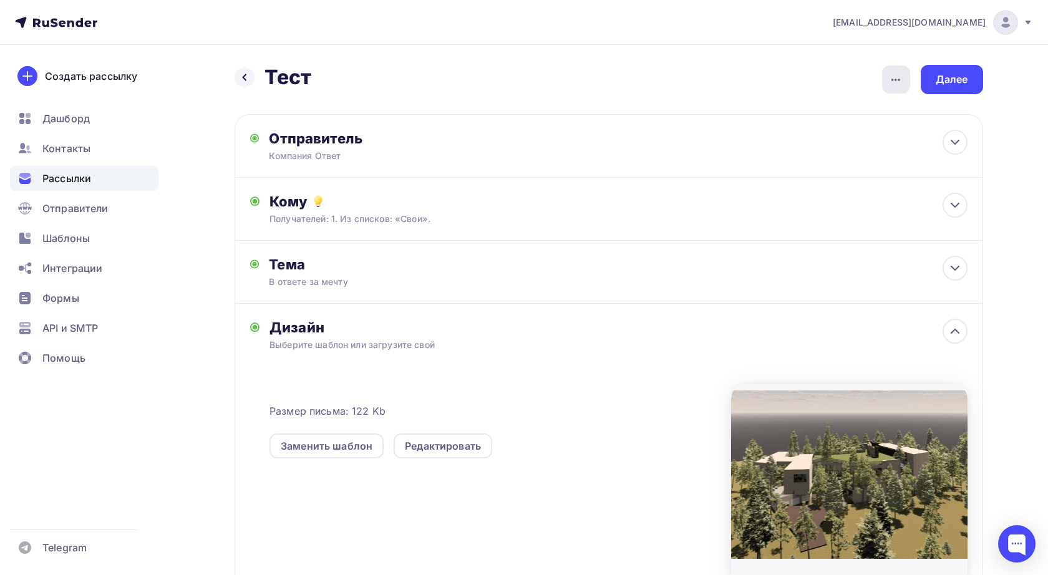
click at [896, 77] on icon "button" at bounding box center [895, 79] width 15 height 15
click at [817, 82] on div "Назад Тест Тест Закончить позже Переименовать рассылку Удалить Далее" at bounding box center [608, 79] width 748 height 29
click at [977, 79] on div "Далее" at bounding box center [951, 79] width 62 height 29
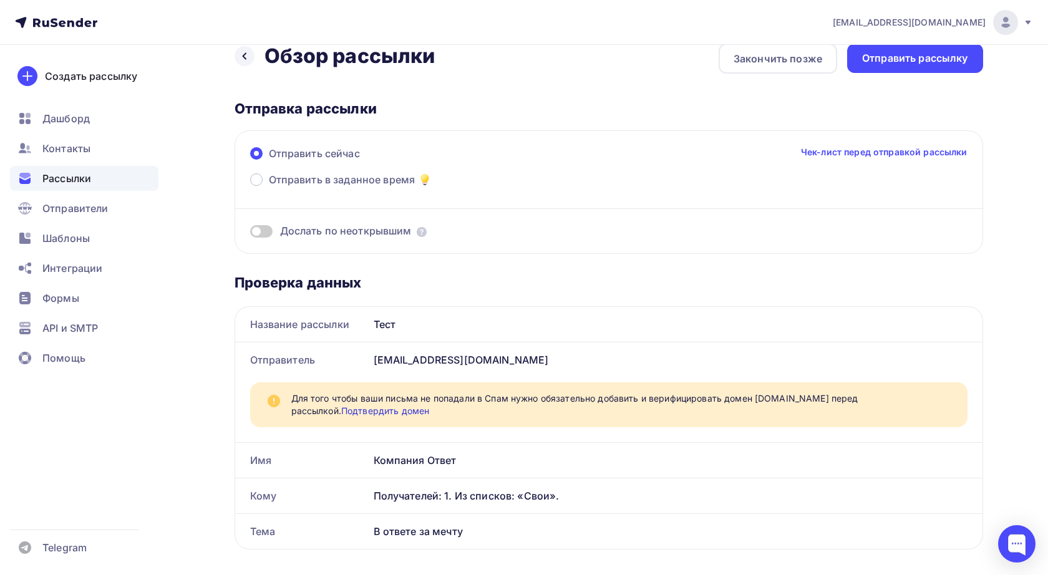
scroll to position [29, 0]
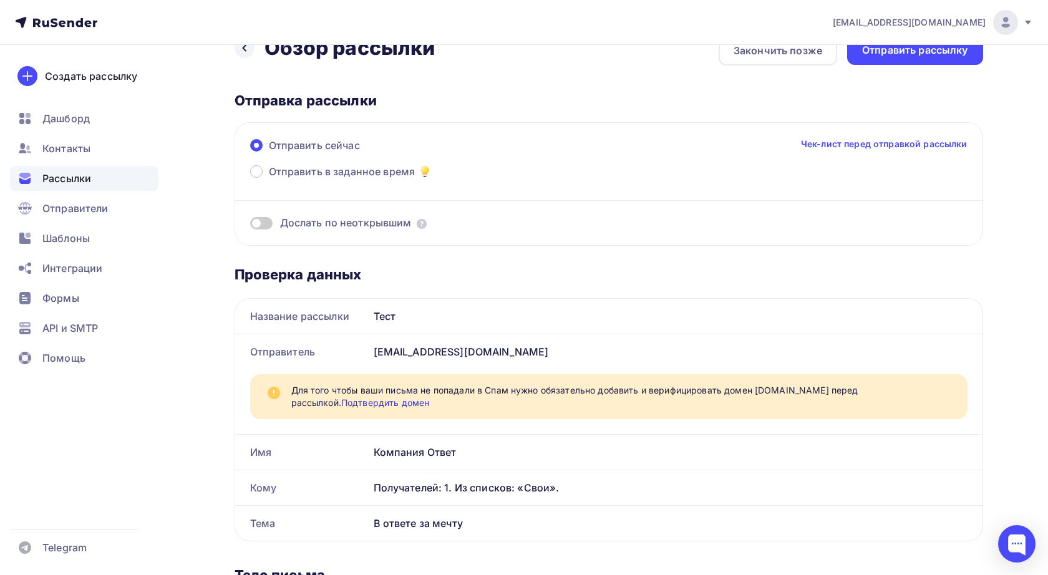
click at [429, 397] on link "Подтвердить домен" at bounding box center [385, 402] width 88 height 11
click at [110, 204] on div "Отправители" at bounding box center [84, 208] width 148 height 25
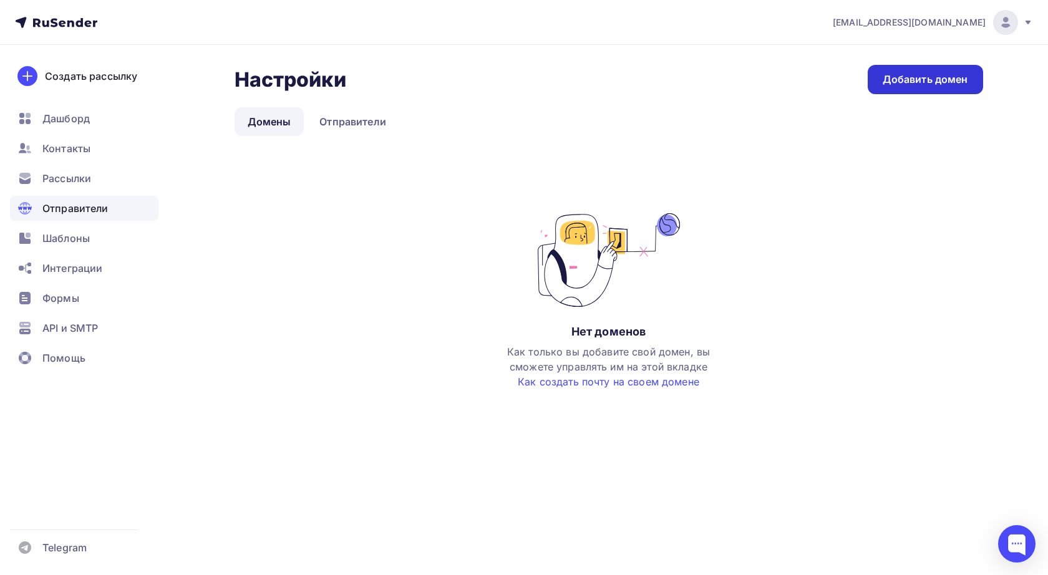
click at [926, 82] on div "Добавить домен" at bounding box center [924, 79] width 85 height 14
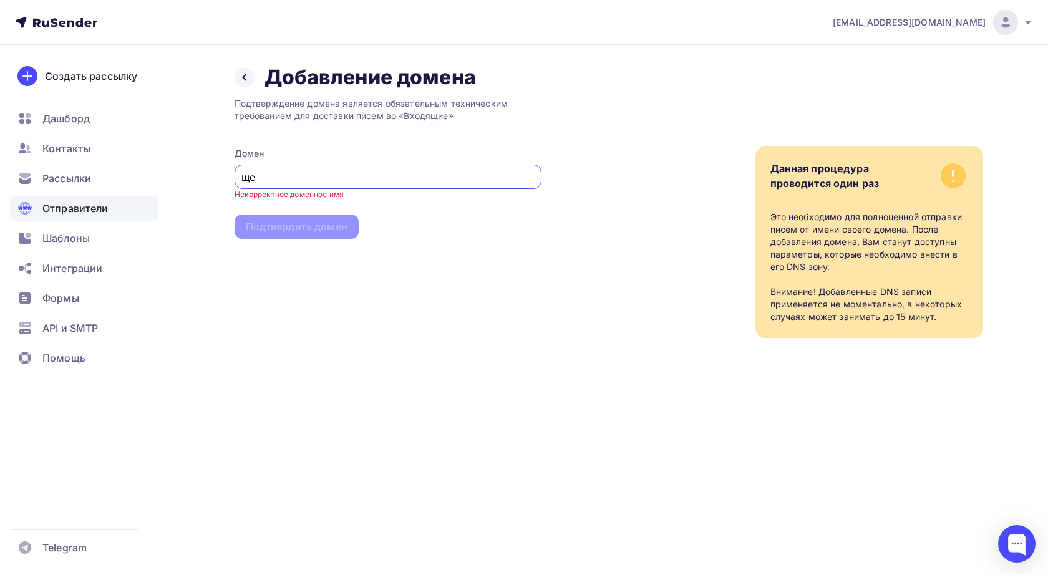
type input "щ"
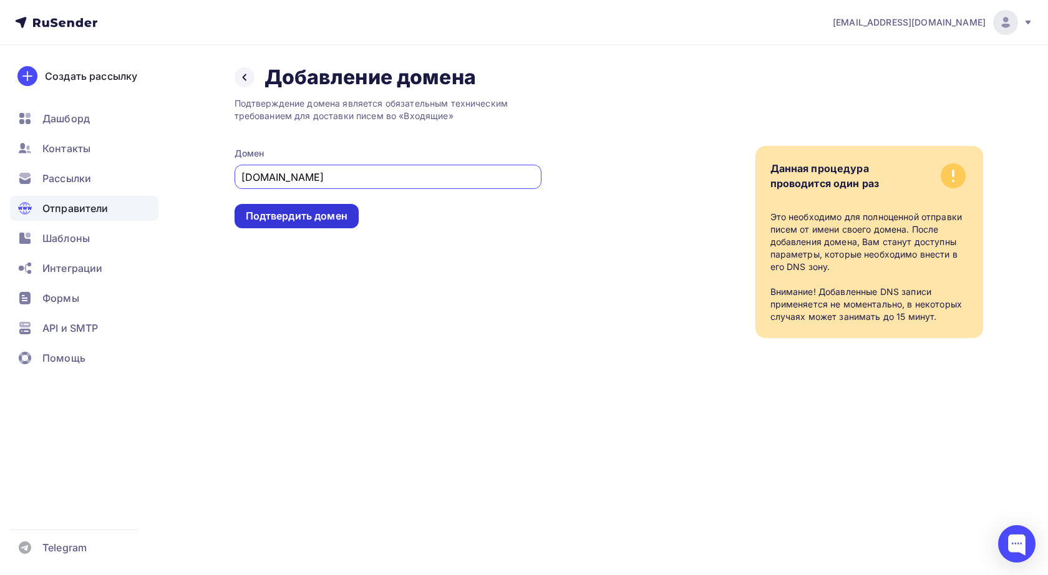
type input "otvet-spb.ru"
click at [315, 215] on div "Подтвердить домен" at bounding box center [297, 216] width 102 height 14
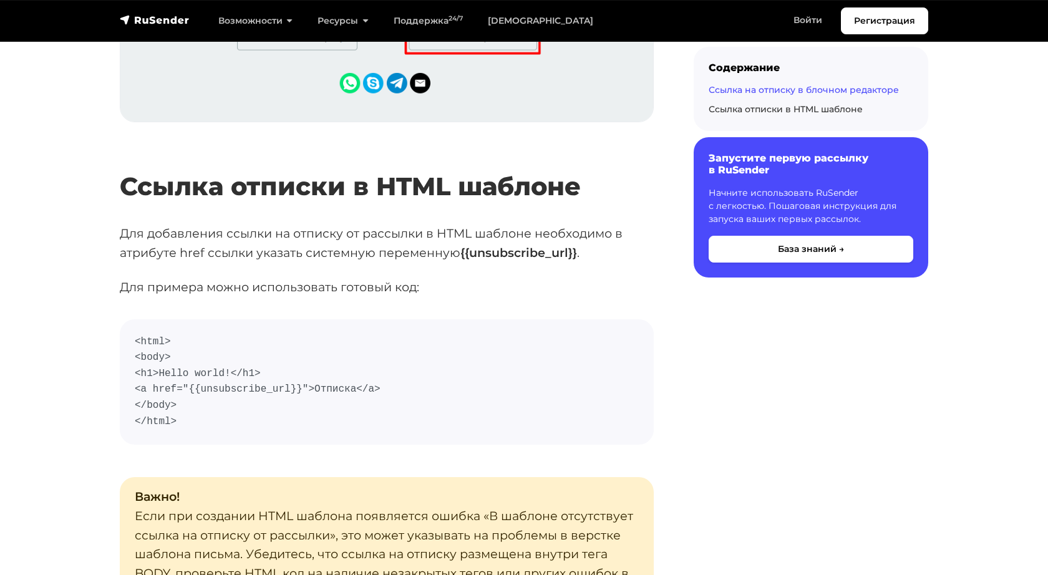
scroll to position [2040, 0]
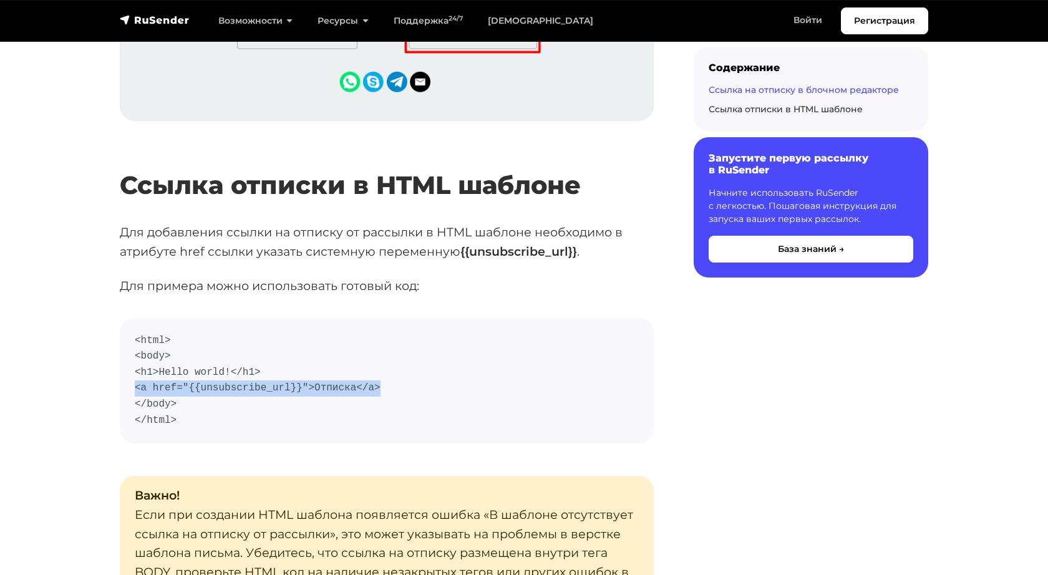
drag, startPoint x: 136, startPoint y: 377, endPoint x: 397, endPoint y: 377, distance: 260.7
click at [397, 377] on code "<html> <body> <h1>Hello world!</h1> <a href="{{unsubscribe_url}}">Отписка</a> <…" at bounding box center [387, 381] width 504 height 96
copy code "<a href="{{unsubscribe_url}}">Отписка</a>"
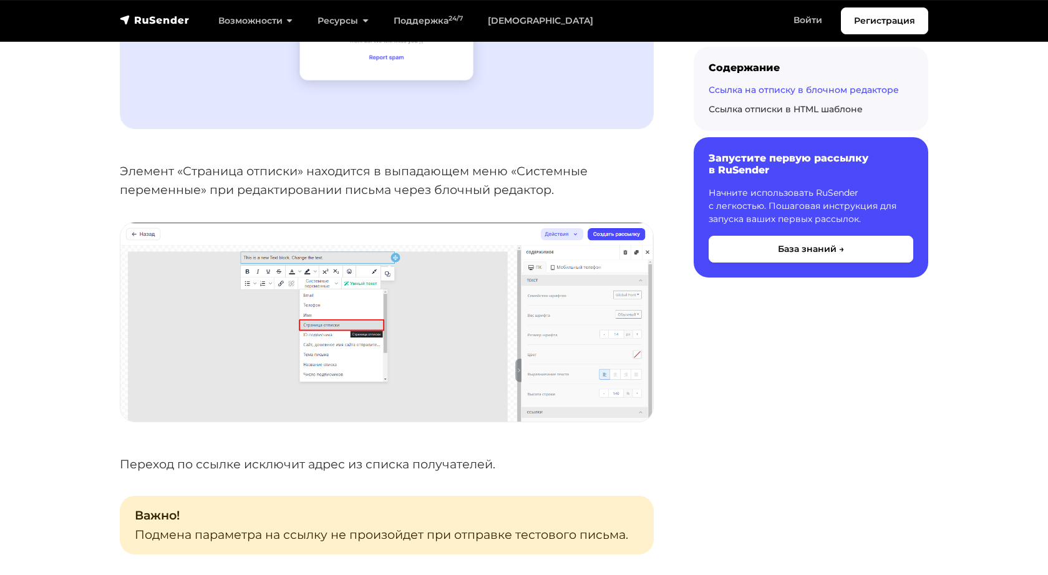
scroll to position [1007, 0]
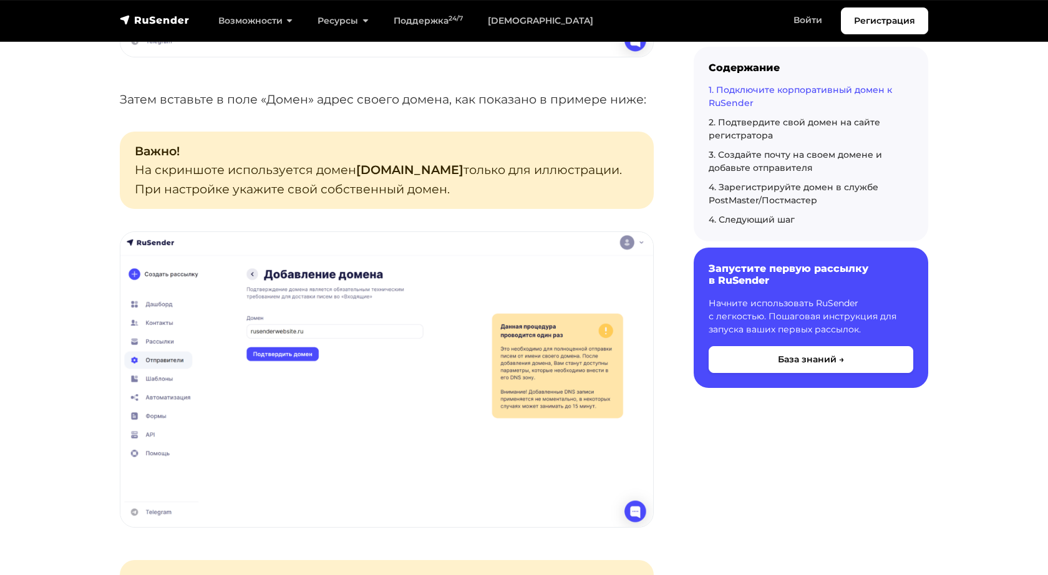
scroll to position [884, 0]
